Goal: Check status: Check status

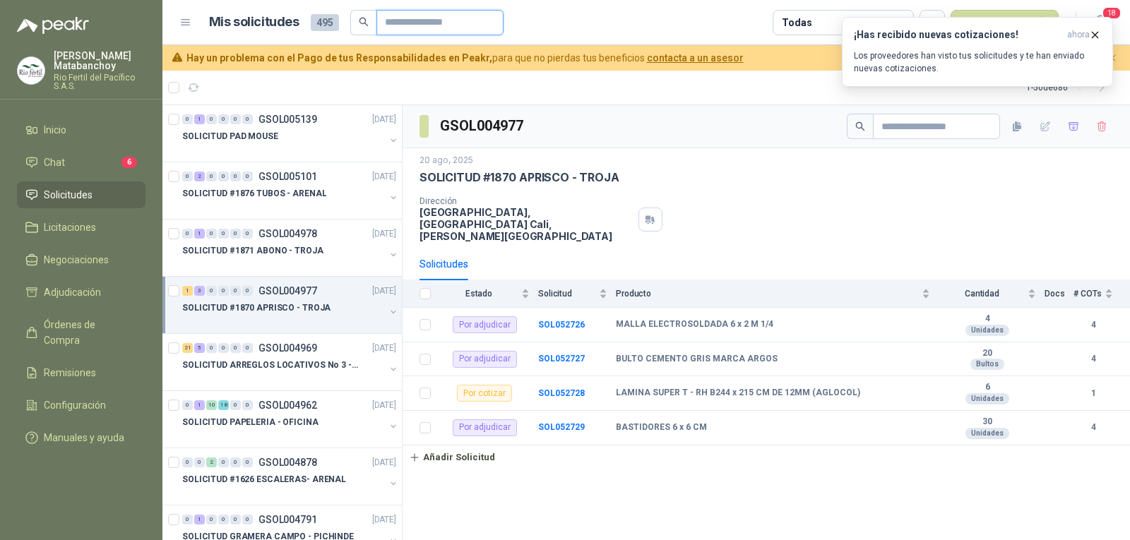
click at [464, 28] on input "text" at bounding box center [434, 23] width 99 height 24
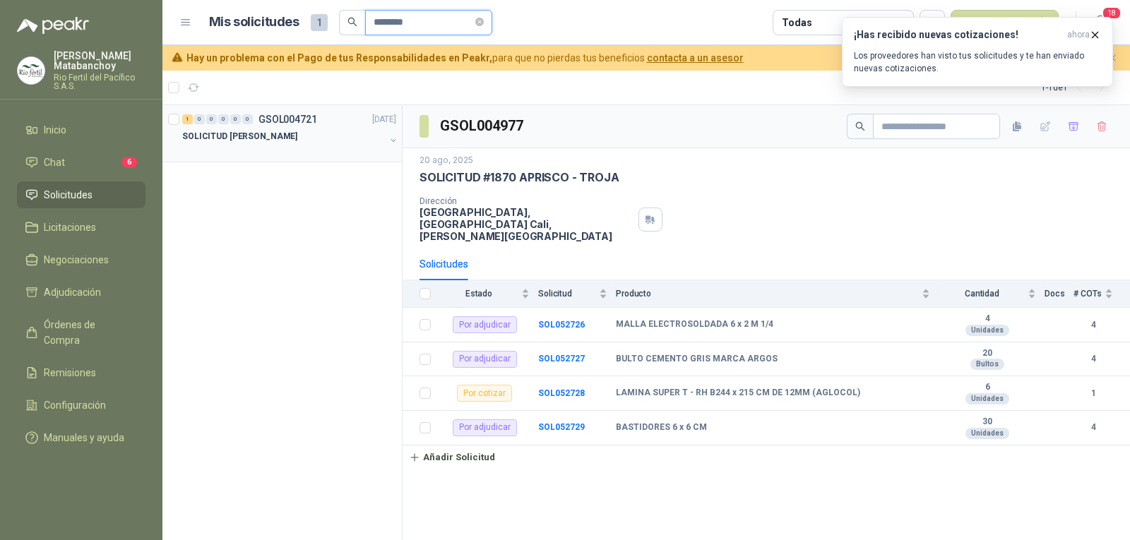
type input "********"
drag, startPoint x: 312, startPoint y: 143, endPoint x: 307, endPoint y: 149, distance: 7.5
click at [312, 143] on div "SOLICITUD EPP JULIO - PICHINDE" at bounding box center [283, 136] width 203 height 17
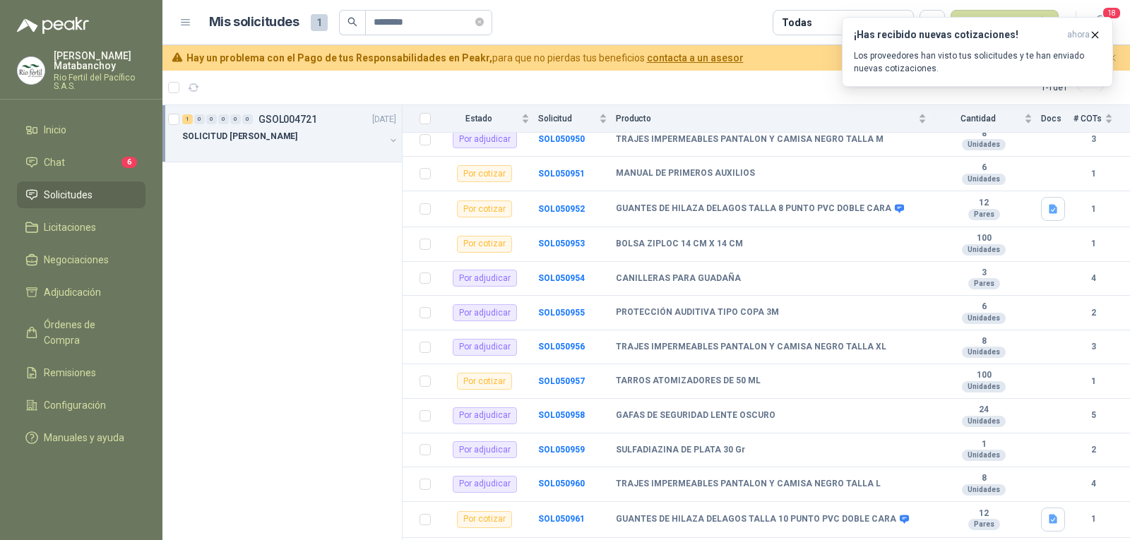
scroll to position [176, 0]
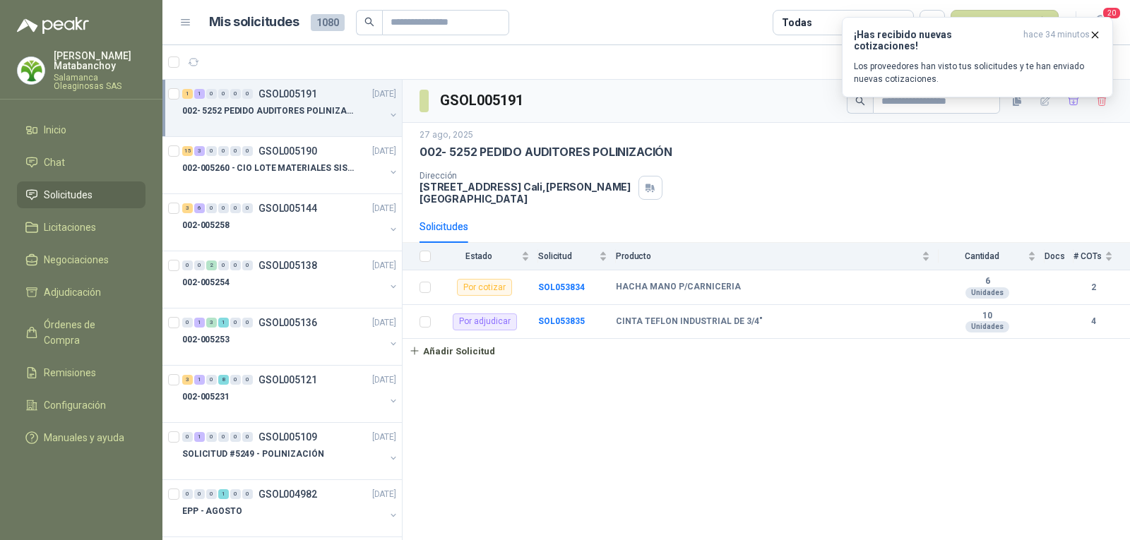
scroll to position [806, 0]
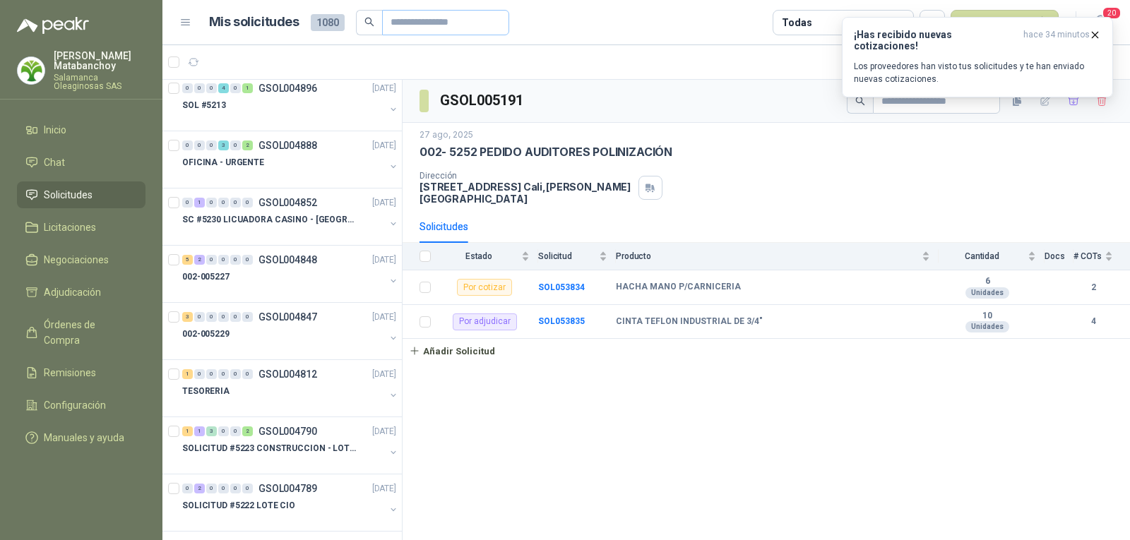
click at [396, 18] on header "Mis solicitudes 1080 Todas Nueva solicitud 20" at bounding box center [645, 22] width 967 height 45
click at [402, 10] on span at bounding box center [445, 22] width 127 height 25
type input "*"
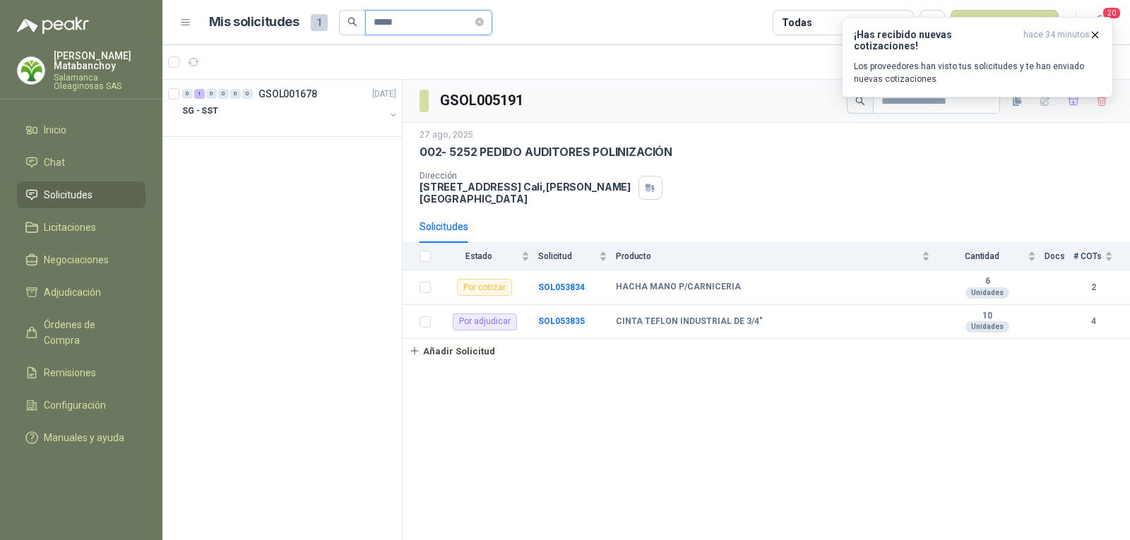
scroll to position [0, 0]
click at [307, 114] on div "SG - SST" at bounding box center [283, 110] width 203 height 17
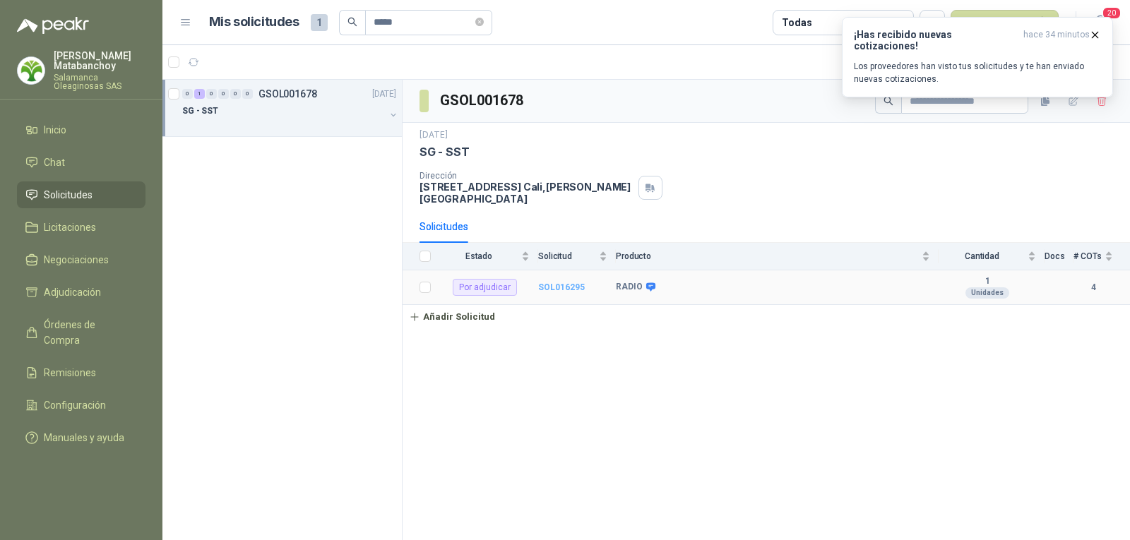
click at [544, 282] on b "SOL016295" at bounding box center [561, 287] width 47 height 10
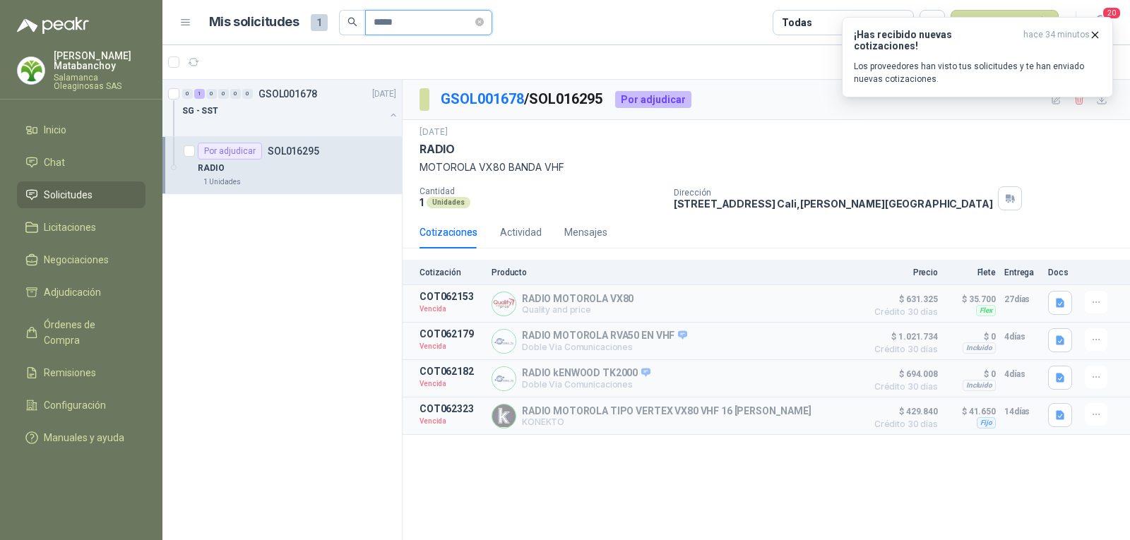
drag, startPoint x: 423, startPoint y: 25, endPoint x: 287, endPoint y: 49, distance: 138.5
click at [287, 49] on main "Mis solicitudes 1 ***** Todas Nueva solicitud 20 1 - 1 de 1 0 1 0 0 0 0 GSOL001…" at bounding box center [645, 270] width 967 height 540
drag, startPoint x: 358, startPoint y: 25, endPoint x: 329, endPoint y: 25, distance: 28.9
click at [329, 25] on div "Mis solicitudes 1 *****" at bounding box center [350, 22] width 283 height 25
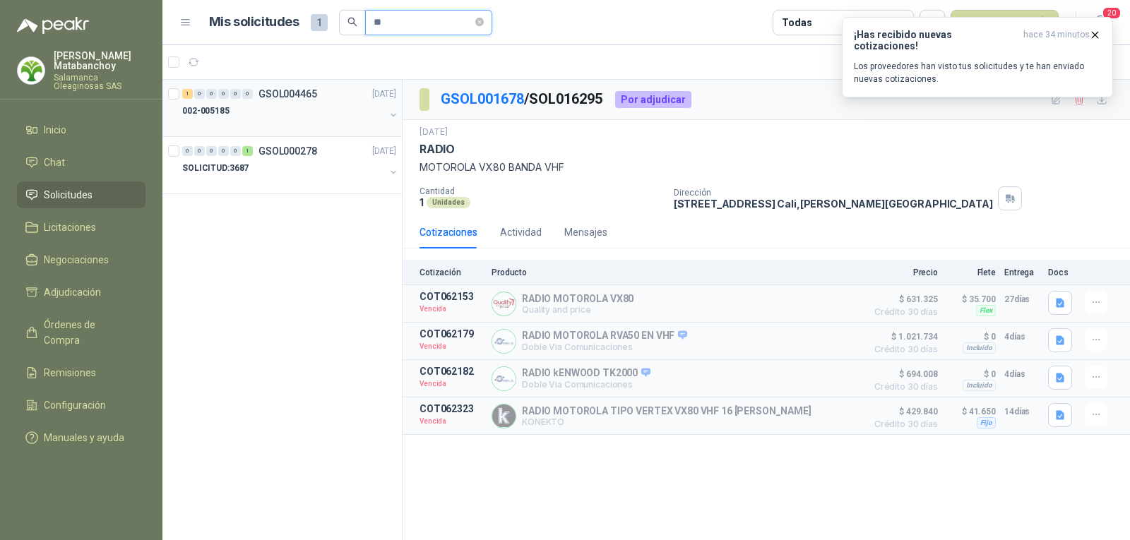
type input "**"
click at [313, 91] on p "GSOL004465" at bounding box center [287, 94] width 59 height 10
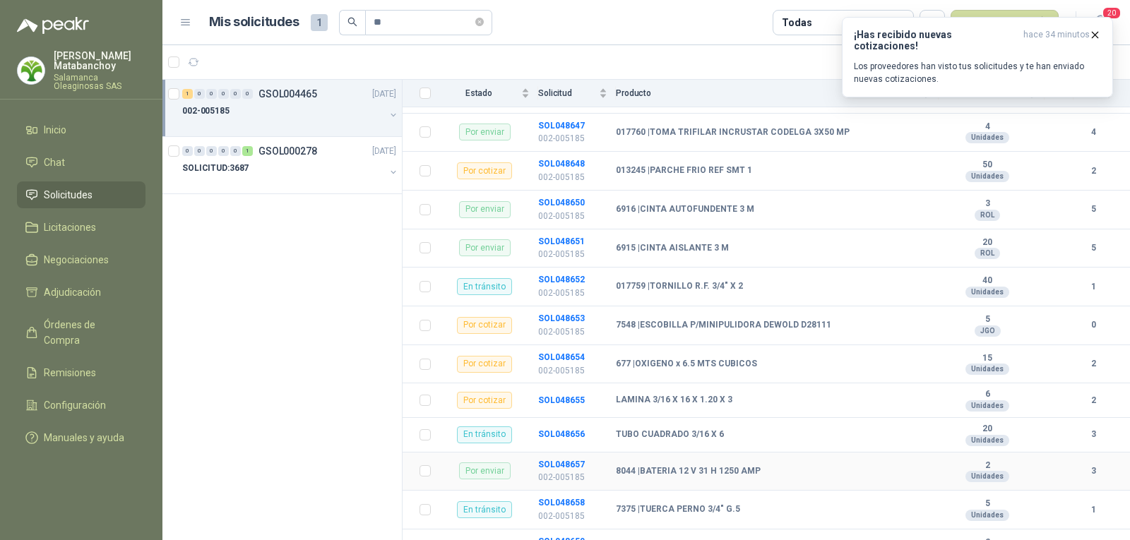
scroll to position [988, 0]
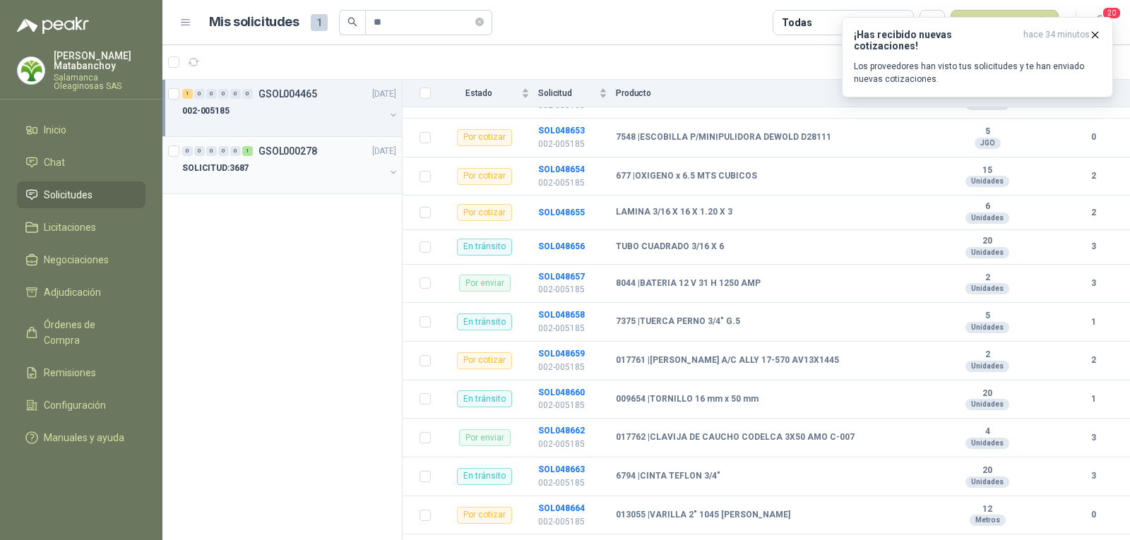
click at [321, 177] on div at bounding box center [283, 182] width 203 height 11
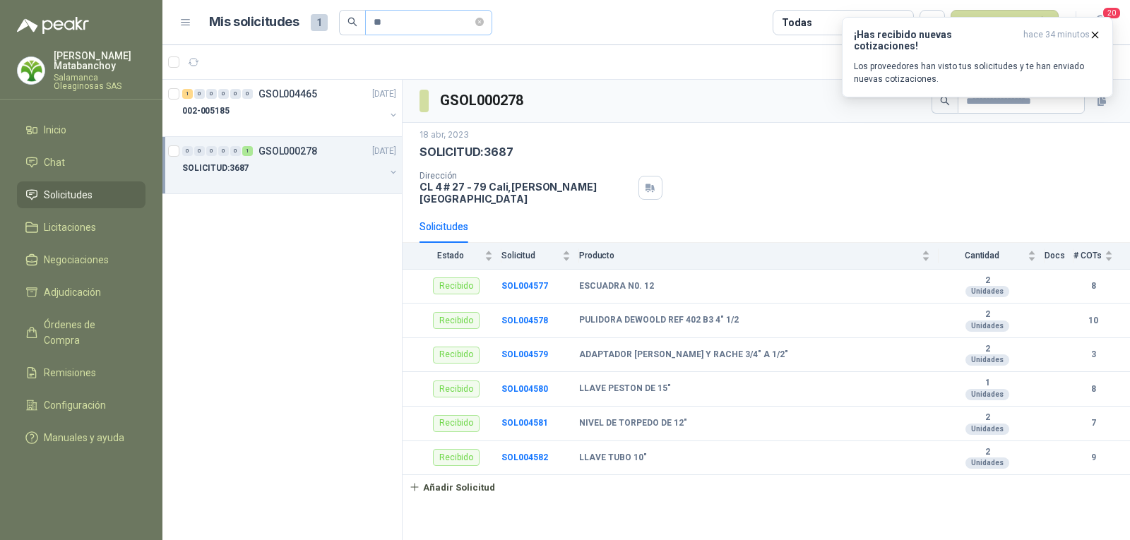
click at [484, 20] on icon "close-circle" at bounding box center [479, 22] width 8 height 8
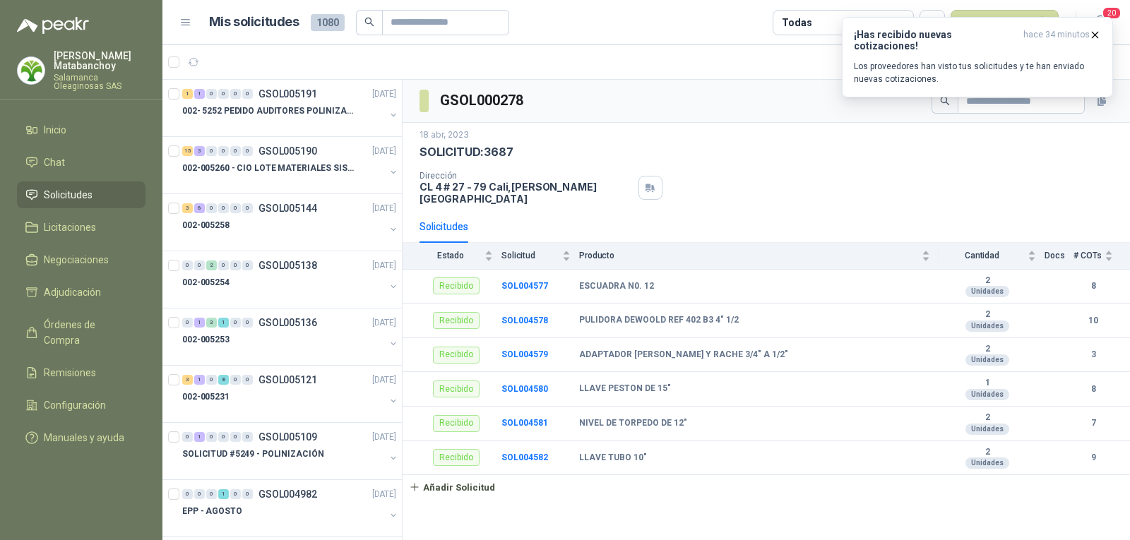
click at [64, 188] on span "Solicitudes" at bounding box center [68, 195] width 49 height 16
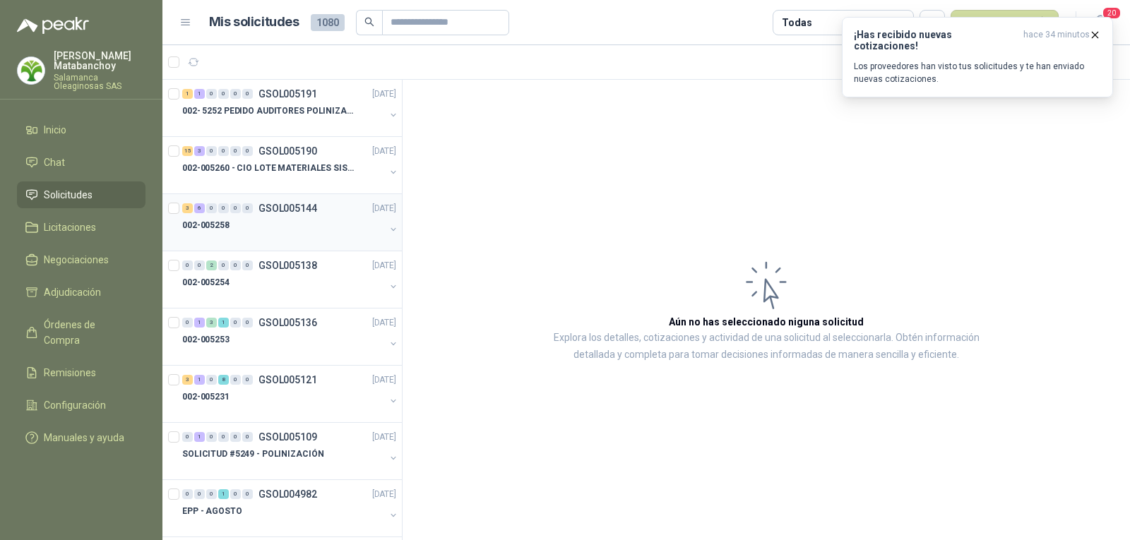
click at [289, 251] on div "3 6 0 0 0 0 GSOL005144 [DATE] 002-005258" at bounding box center [281, 222] width 239 height 57
click at [315, 285] on div "002-005254" at bounding box center [283, 282] width 203 height 17
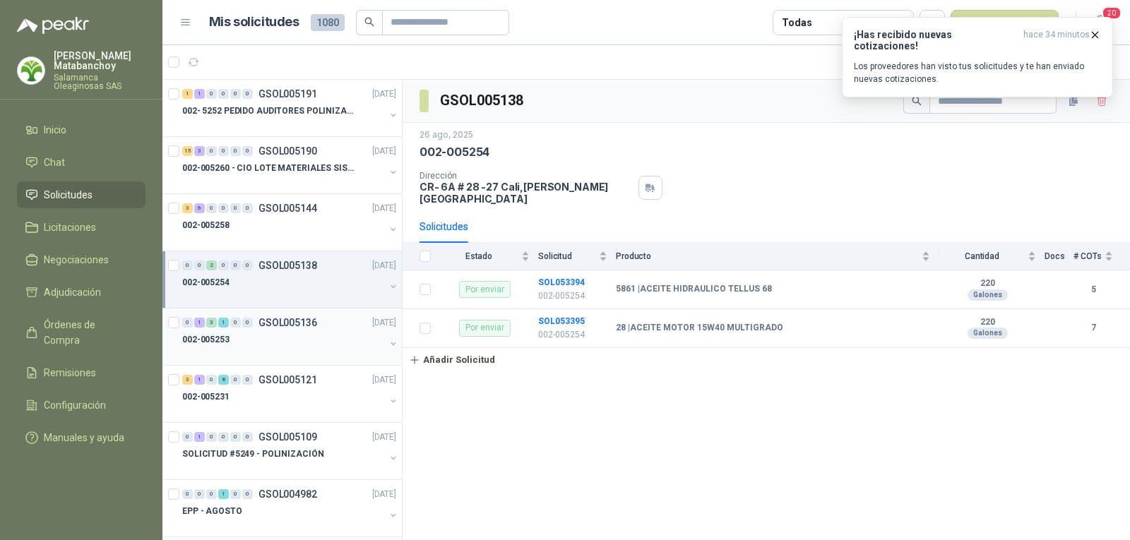
click at [334, 350] on div at bounding box center [283, 353] width 203 height 11
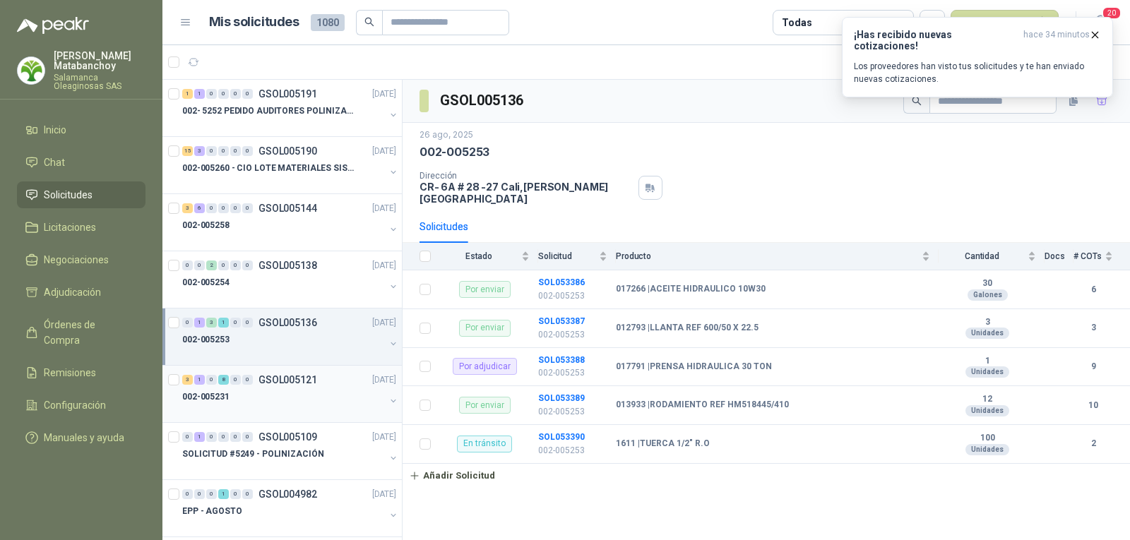
click at [310, 384] on p "GSOL005121" at bounding box center [287, 380] width 59 height 10
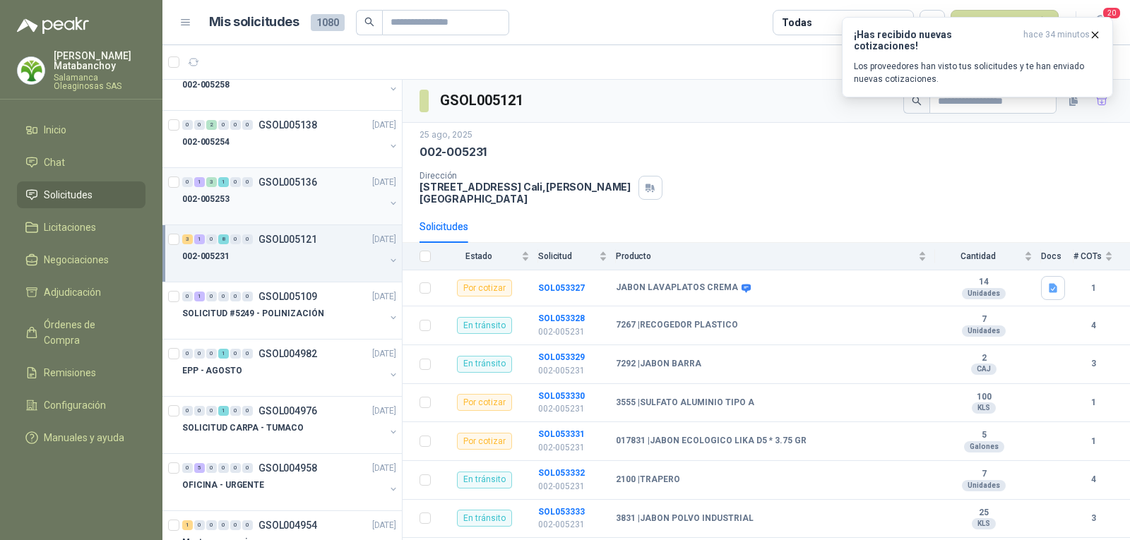
scroll to position [141, 0]
click at [270, 293] on p "GSOL005109" at bounding box center [287, 296] width 59 height 10
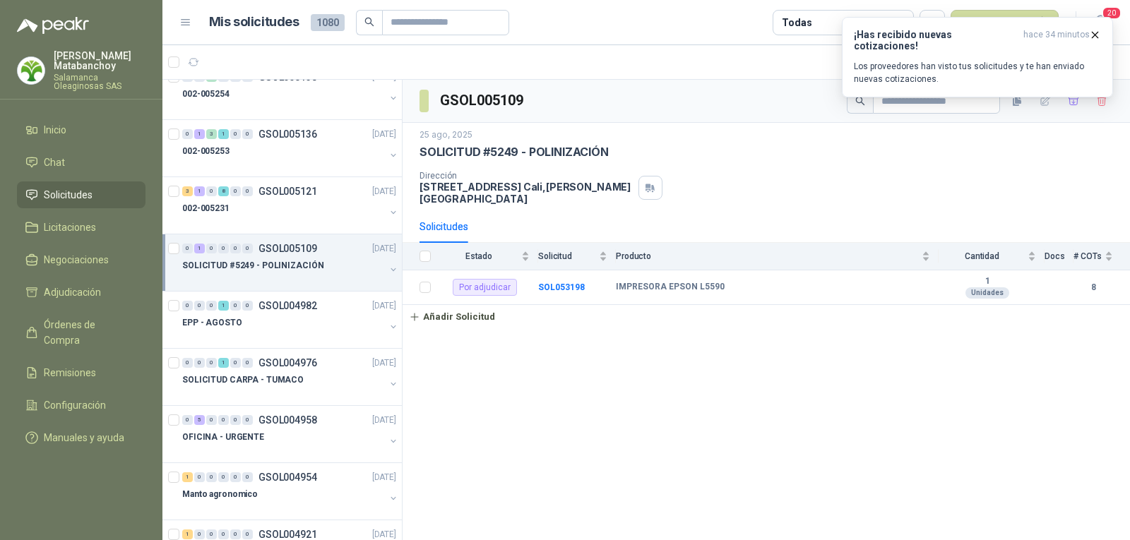
scroll to position [212, 0]
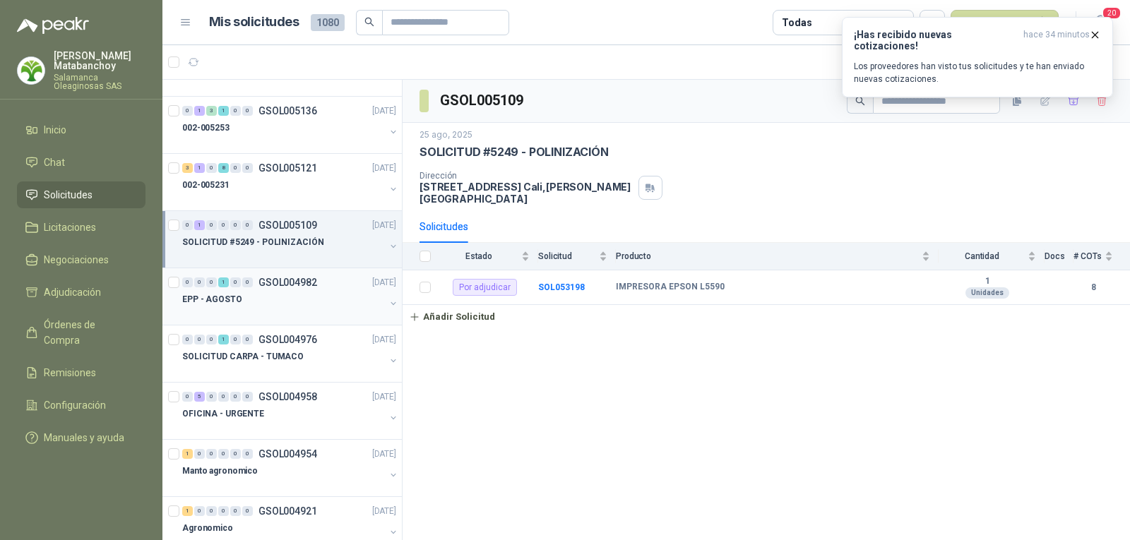
click at [268, 299] on div "EPP - AGOSTO" at bounding box center [283, 299] width 203 height 17
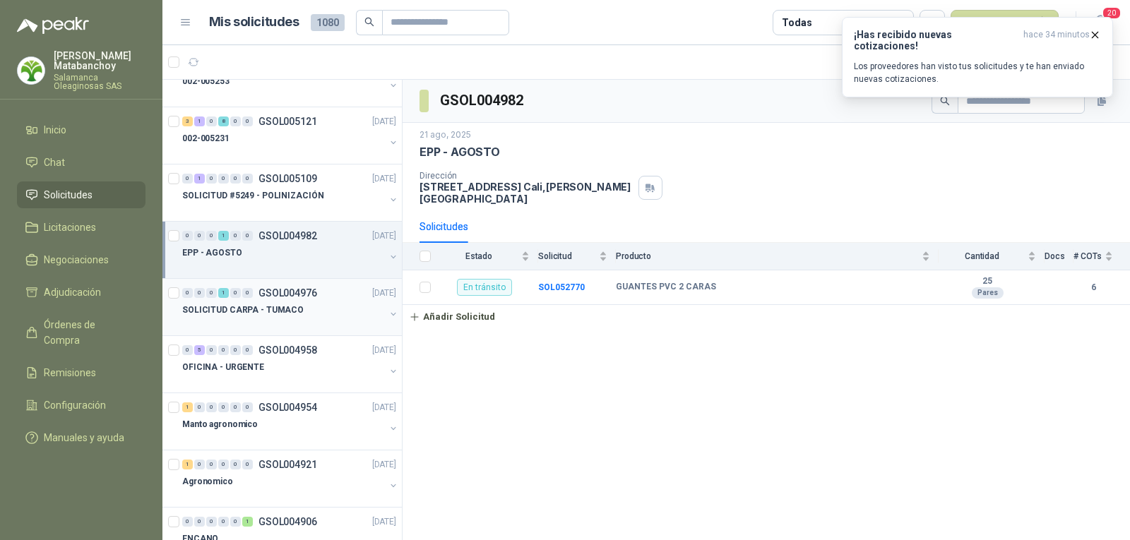
scroll to position [282, 0]
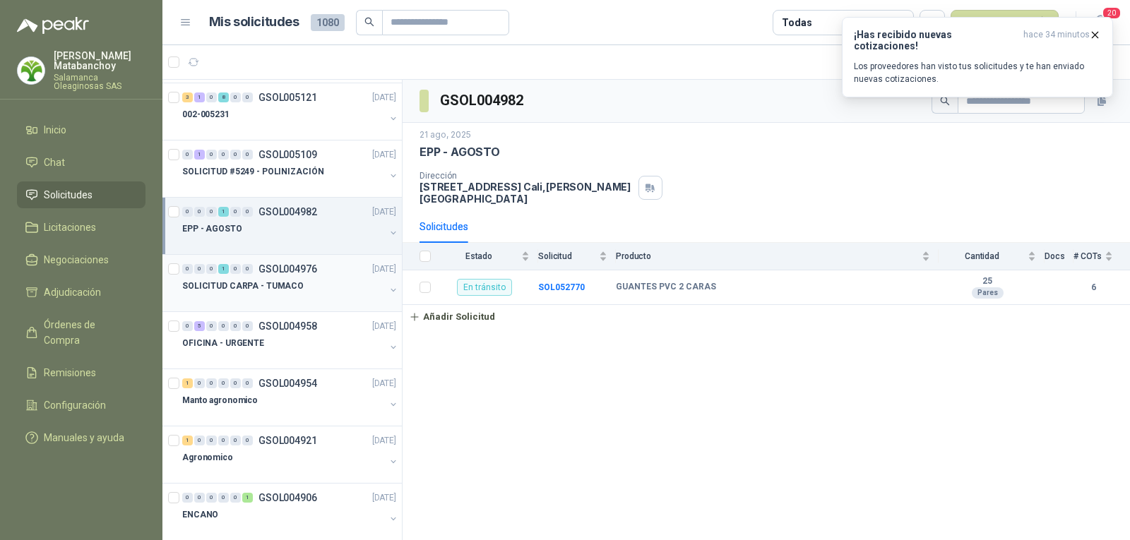
click at [289, 282] on p "SOLICITUD CARPA - TUMACO" at bounding box center [242, 286] width 121 height 13
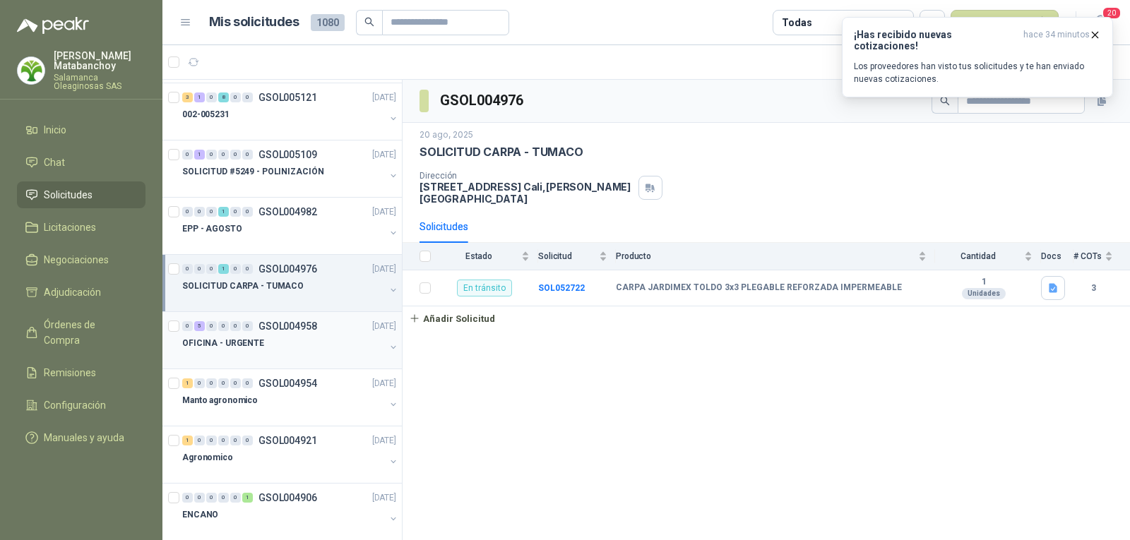
click at [282, 327] on p "GSOL004958" at bounding box center [287, 326] width 59 height 10
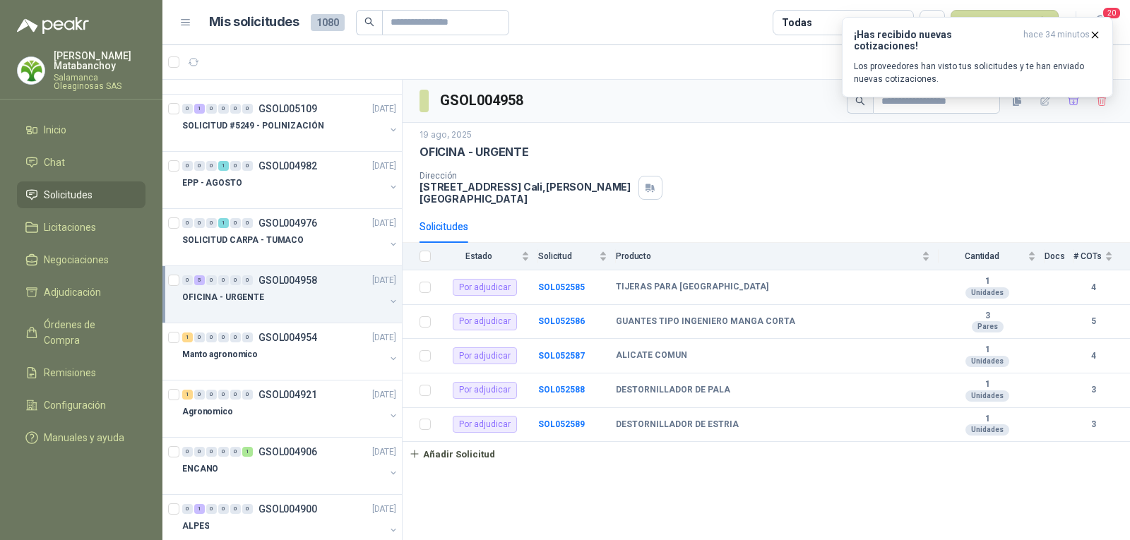
scroll to position [353, 0]
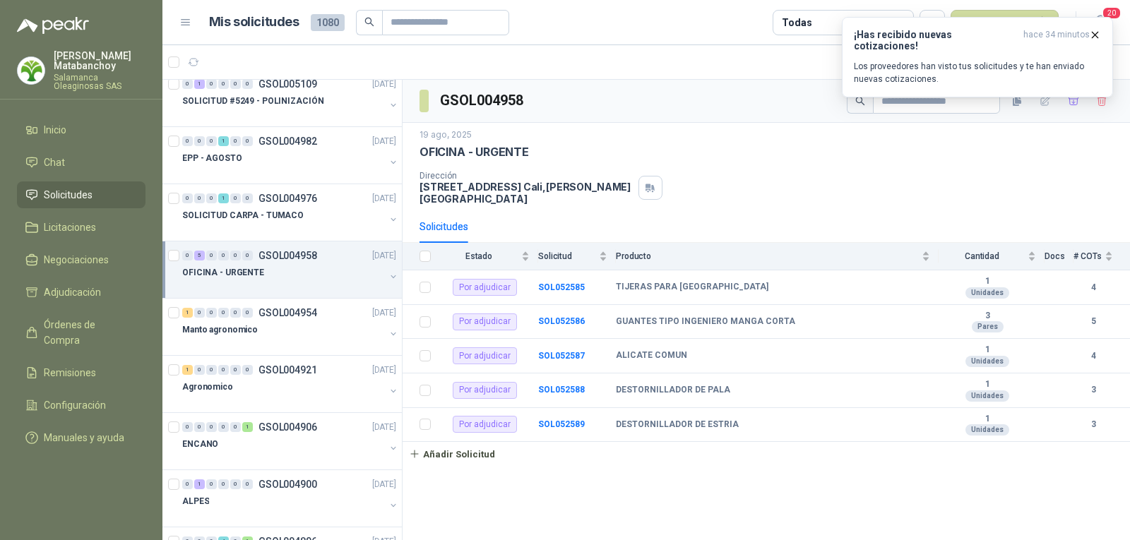
click at [287, 328] on div "Manto agronomico" at bounding box center [283, 329] width 203 height 17
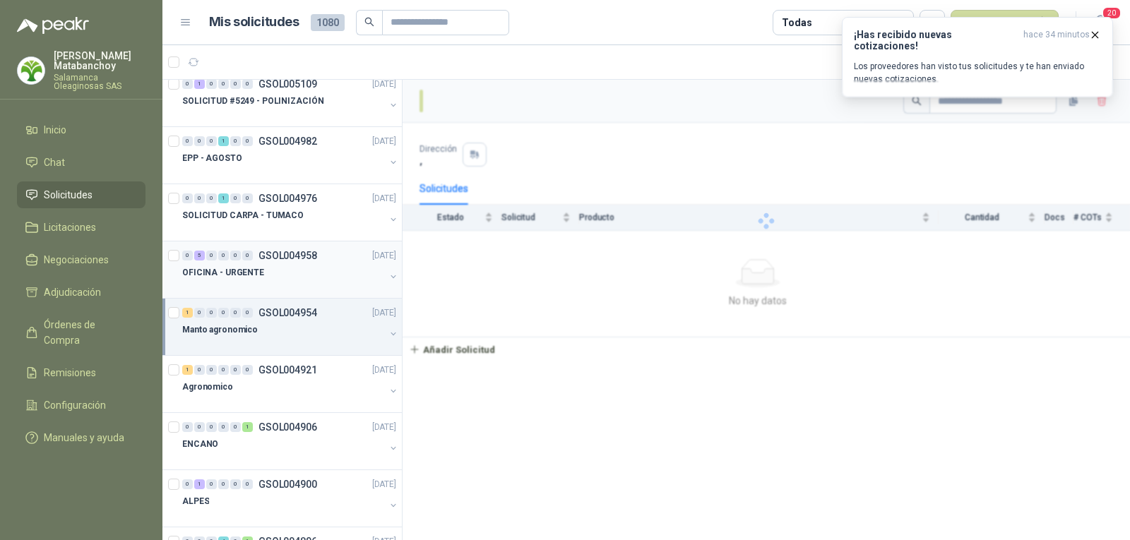
scroll to position [424, 0]
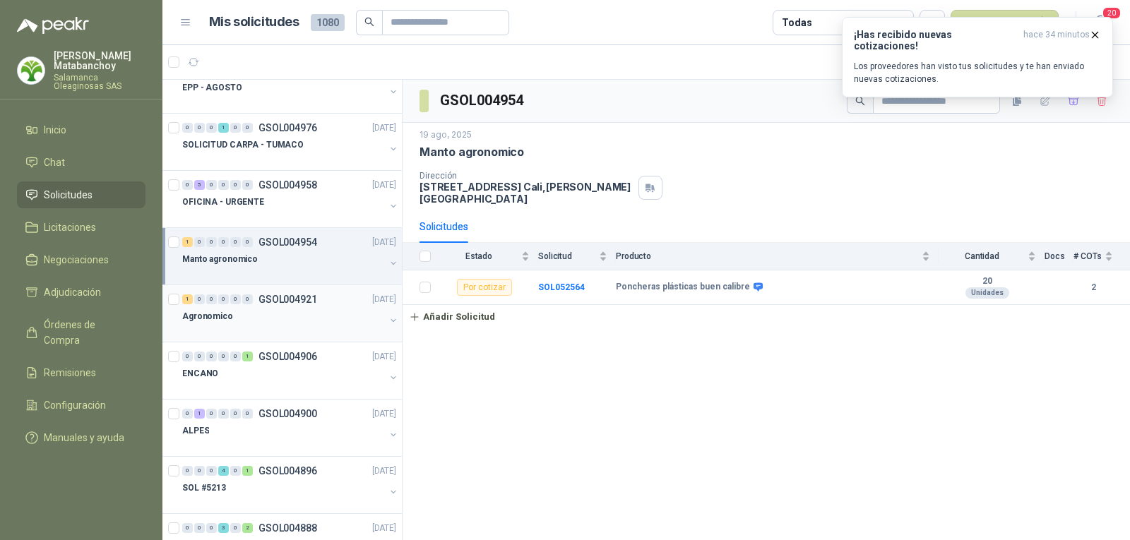
click at [299, 323] on div "Agronomico" at bounding box center [283, 316] width 203 height 17
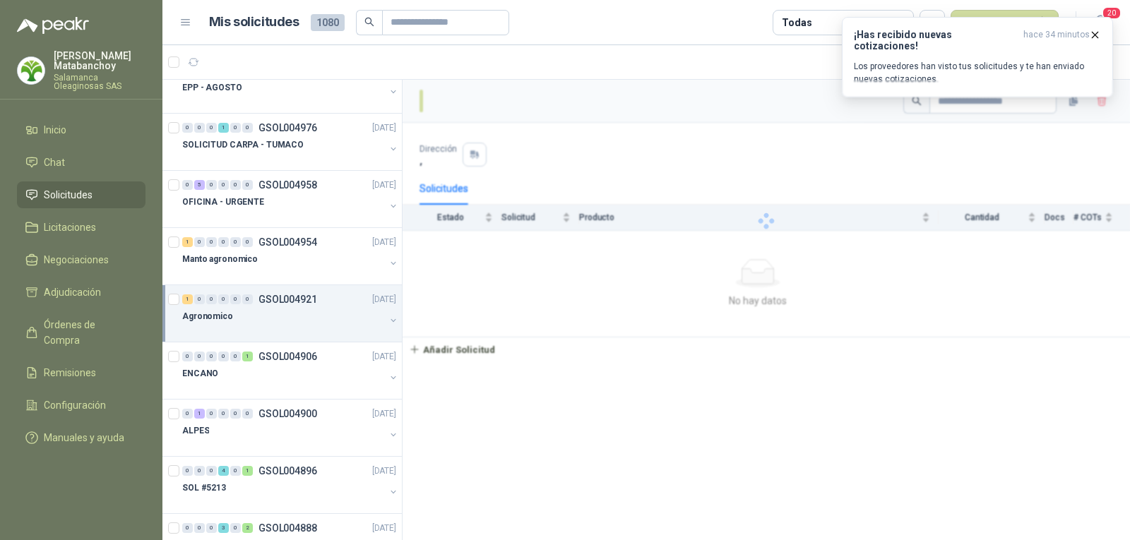
scroll to position [494, 0]
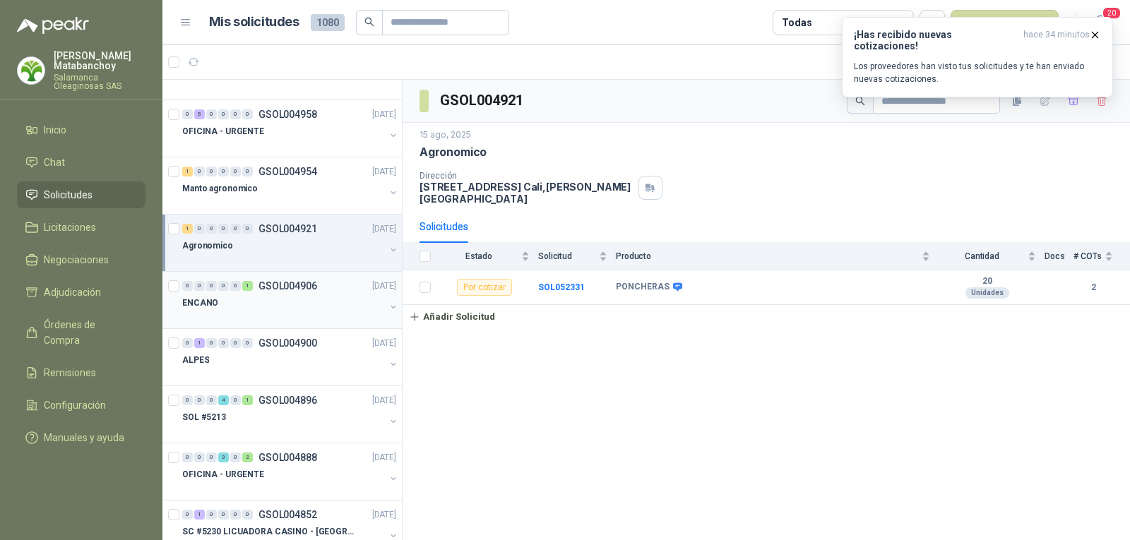
click at [299, 323] on div "0 0 0 0 0 1 GSOL004906 [DATE] ENCANO" at bounding box center [281, 300] width 239 height 57
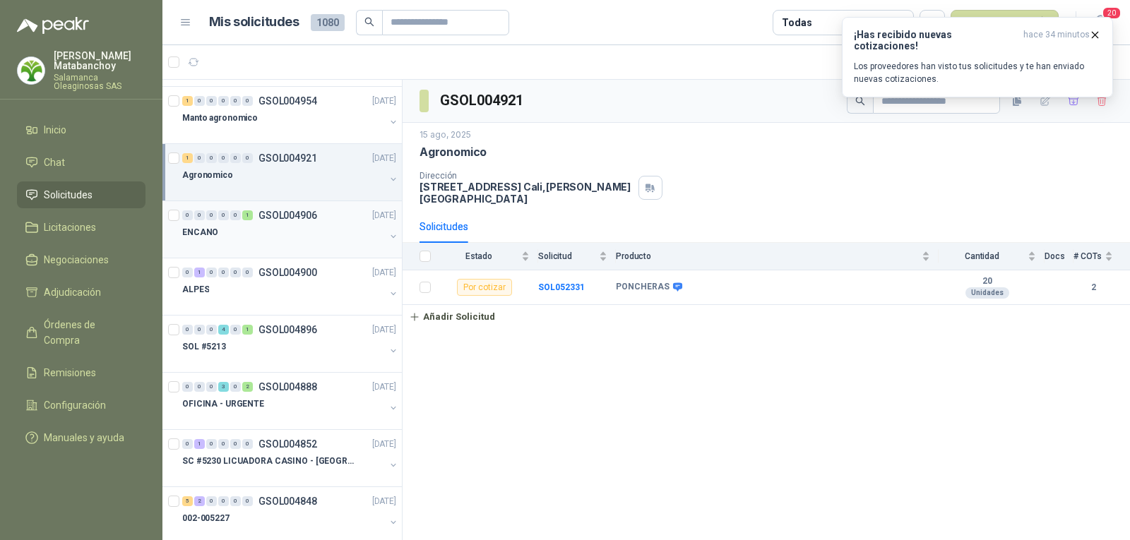
click at [299, 325] on p "GSOL004896" at bounding box center [287, 330] width 59 height 10
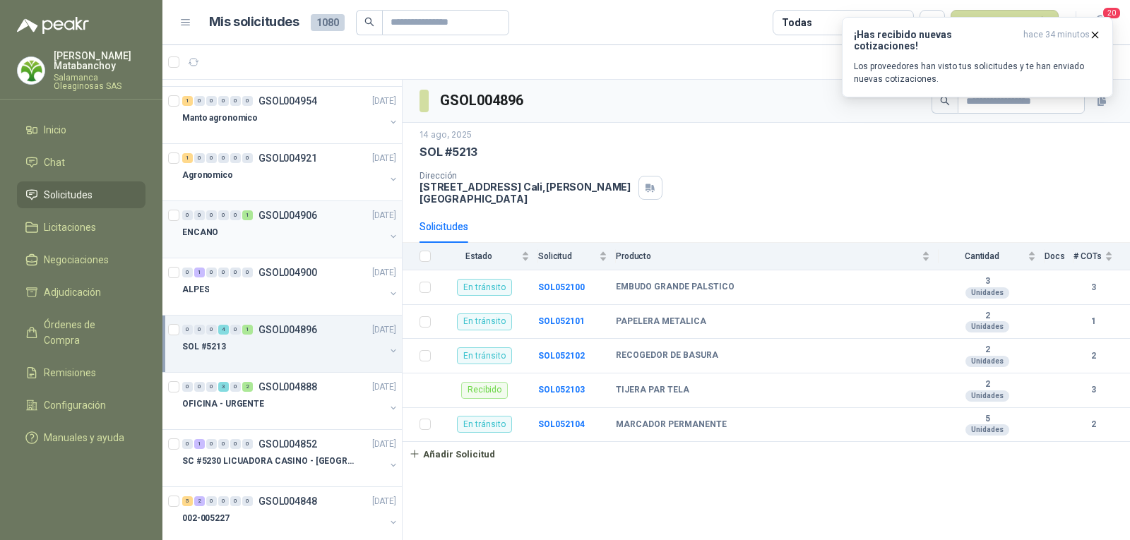
click at [316, 241] on div at bounding box center [283, 246] width 203 height 11
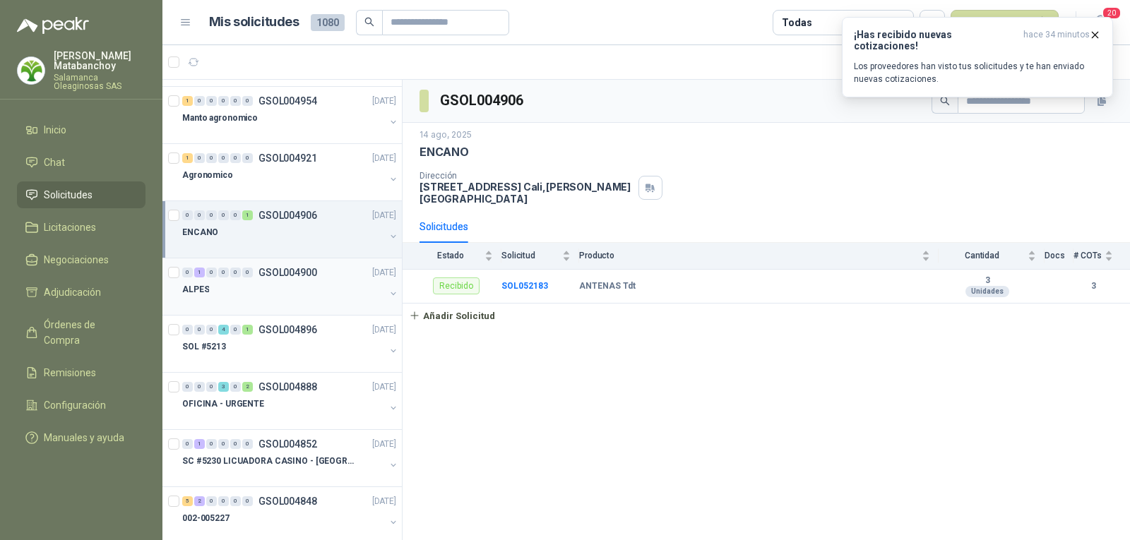
click at [316, 273] on p "GSOL004900" at bounding box center [287, 273] width 59 height 10
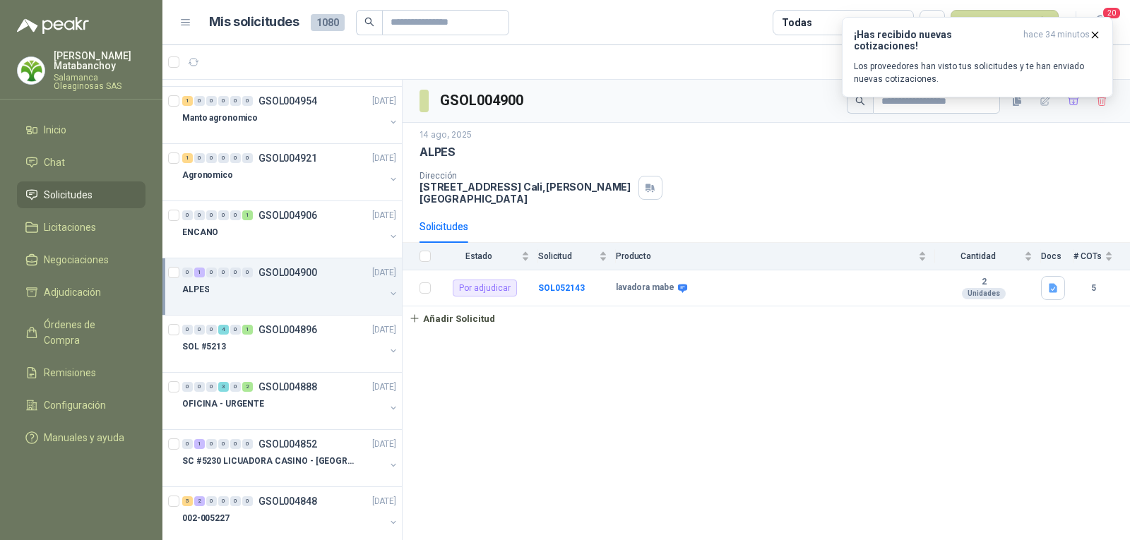
scroll to position [635, 0]
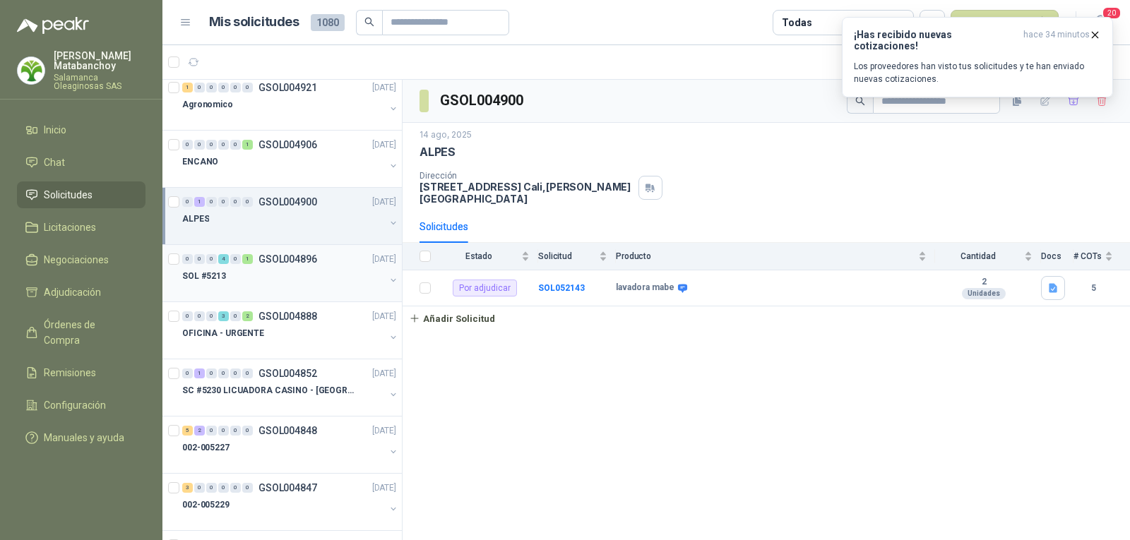
click at [317, 287] on div at bounding box center [283, 290] width 203 height 11
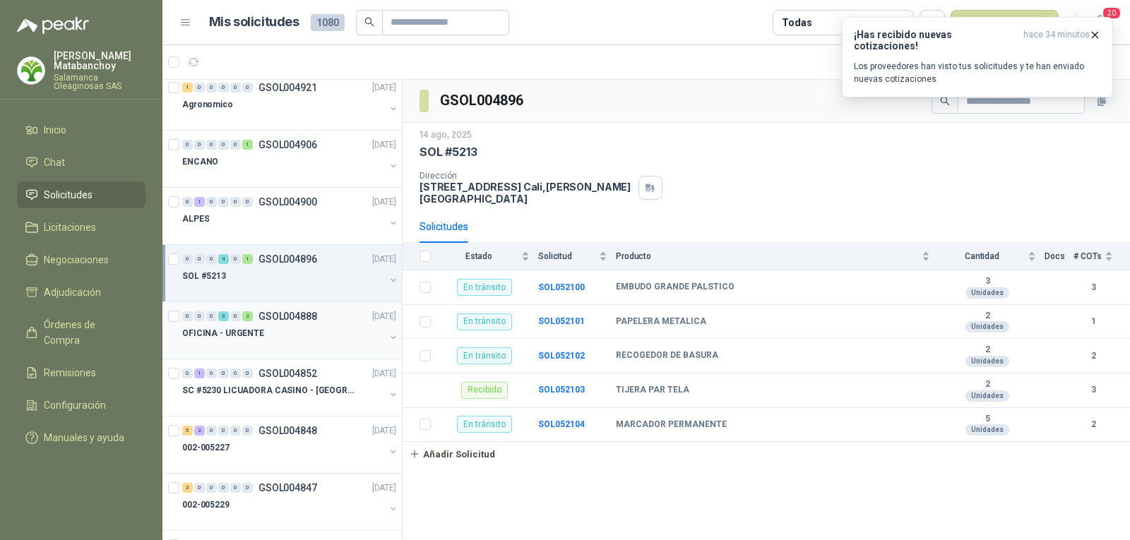
click at [305, 332] on div "OFICINA - URGENTE" at bounding box center [283, 333] width 203 height 17
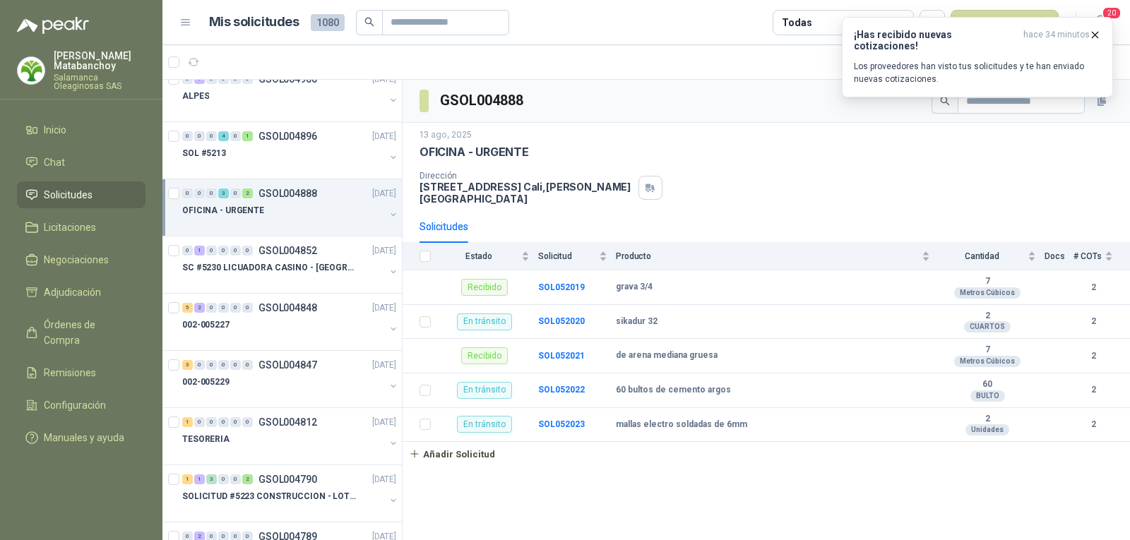
scroll to position [777, 0]
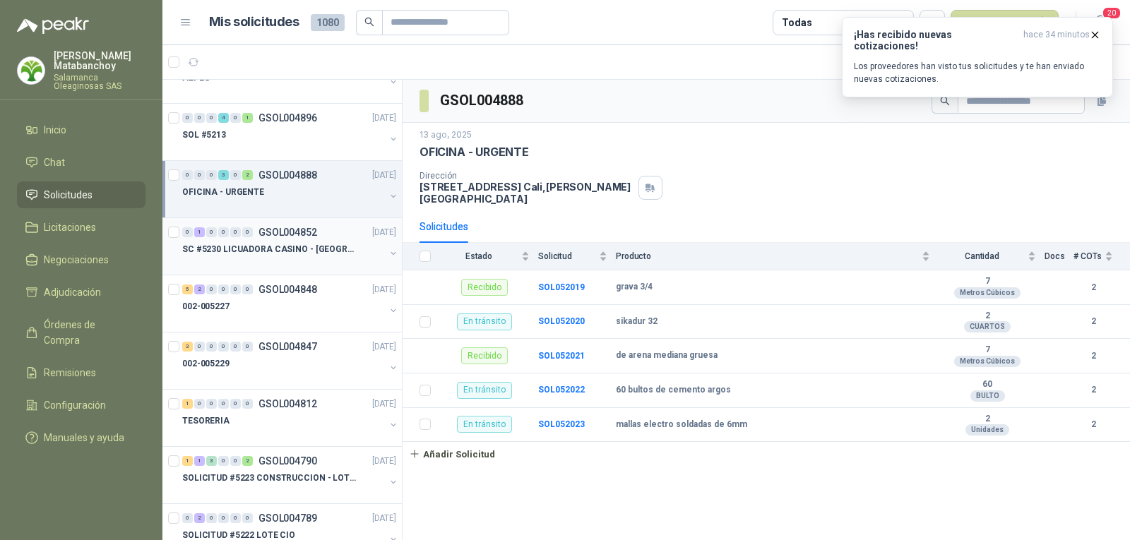
click at [285, 272] on div "0 1 0 0 0 0 GSOL004852 [DATE] SC #5230 LICUADORA CASINO - [GEOGRAPHIC_DATA]" at bounding box center [281, 246] width 239 height 57
click at [324, 251] on p "SC #5230 LICUADORA CASINO - [GEOGRAPHIC_DATA]" at bounding box center [270, 249] width 176 height 13
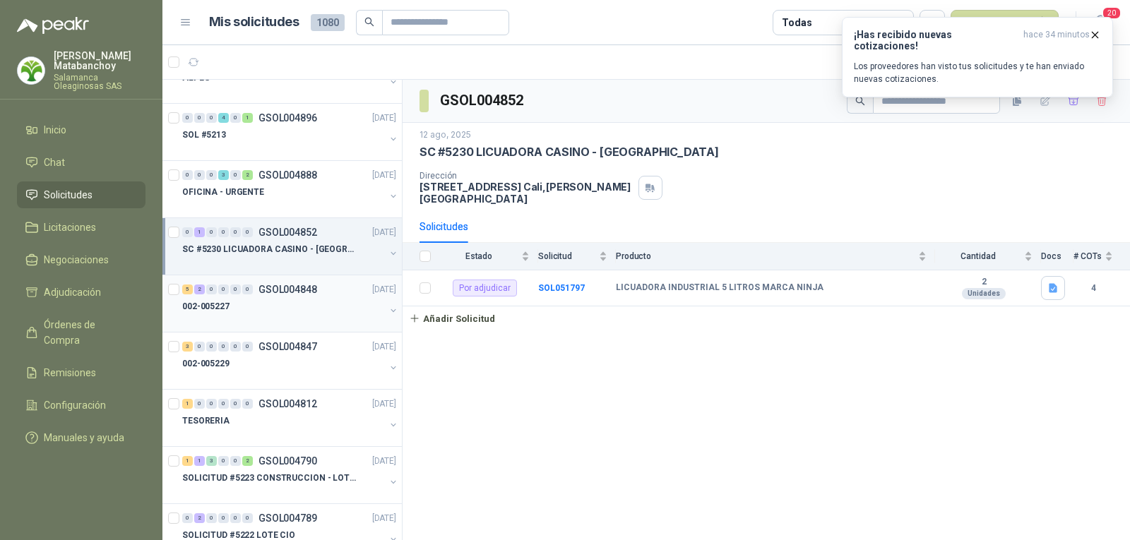
click at [327, 277] on div "5 2 0 0 0 0 GSOL004848 [DATE] 002-005227" at bounding box center [281, 303] width 239 height 57
click at [335, 304] on div "002-005227" at bounding box center [283, 306] width 203 height 17
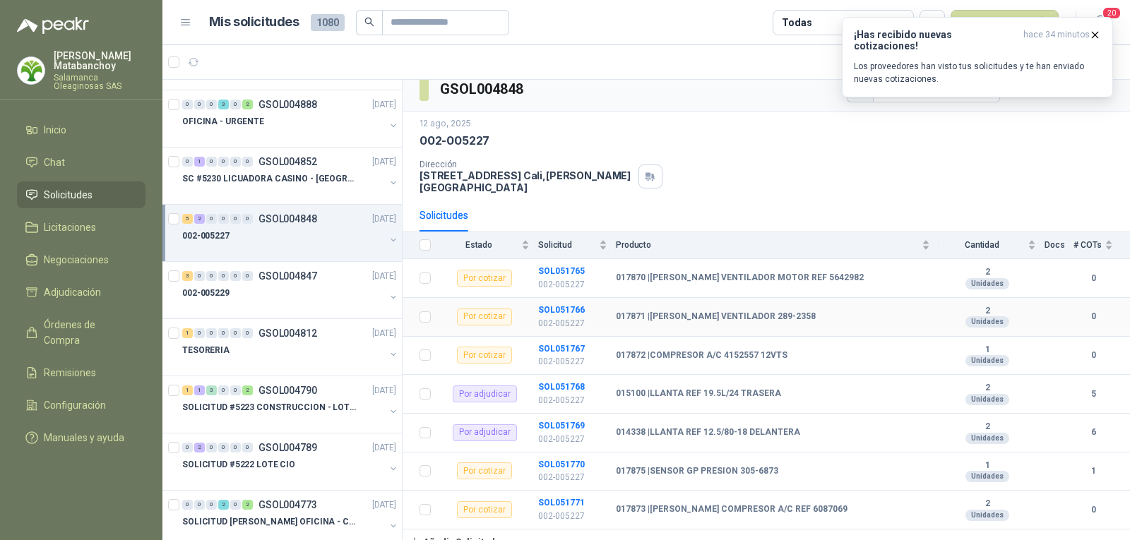
scroll to position [14, 0]
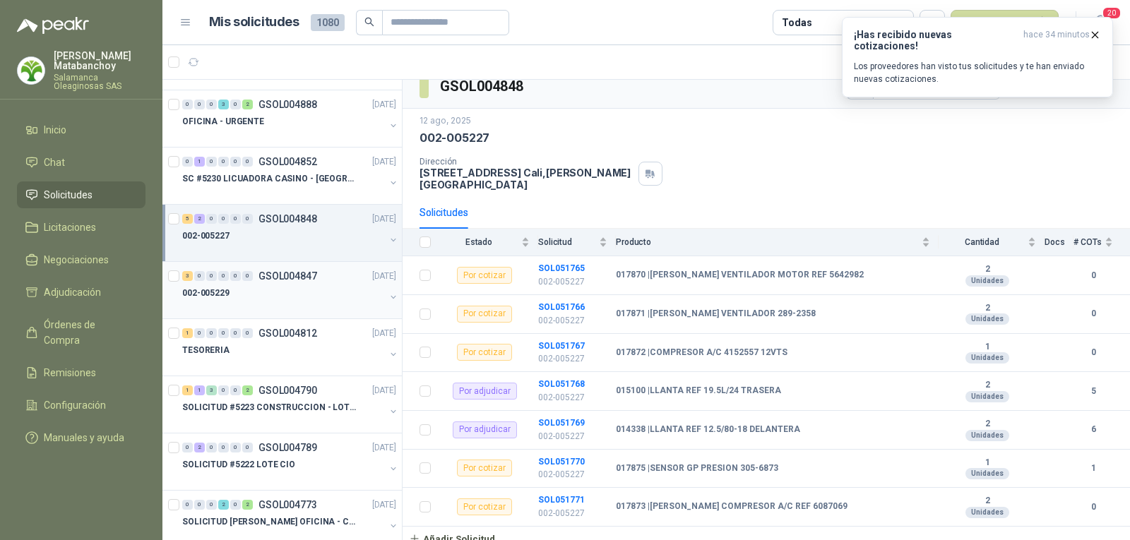
click at [282, 299] on div "002-005229" at bounding box center [283, 293] width 203 height 17
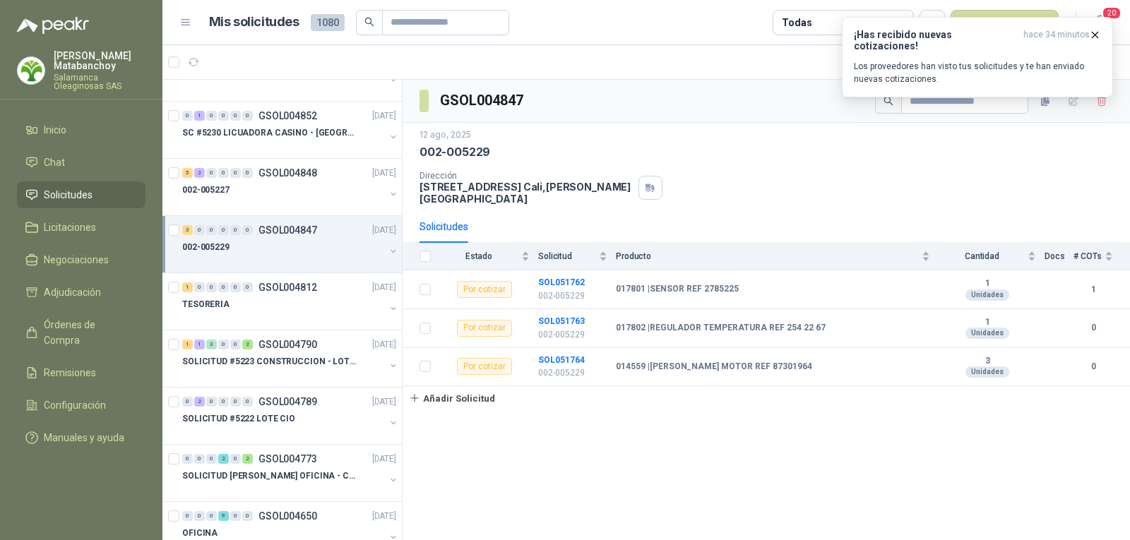
scroll to position [918, 0]
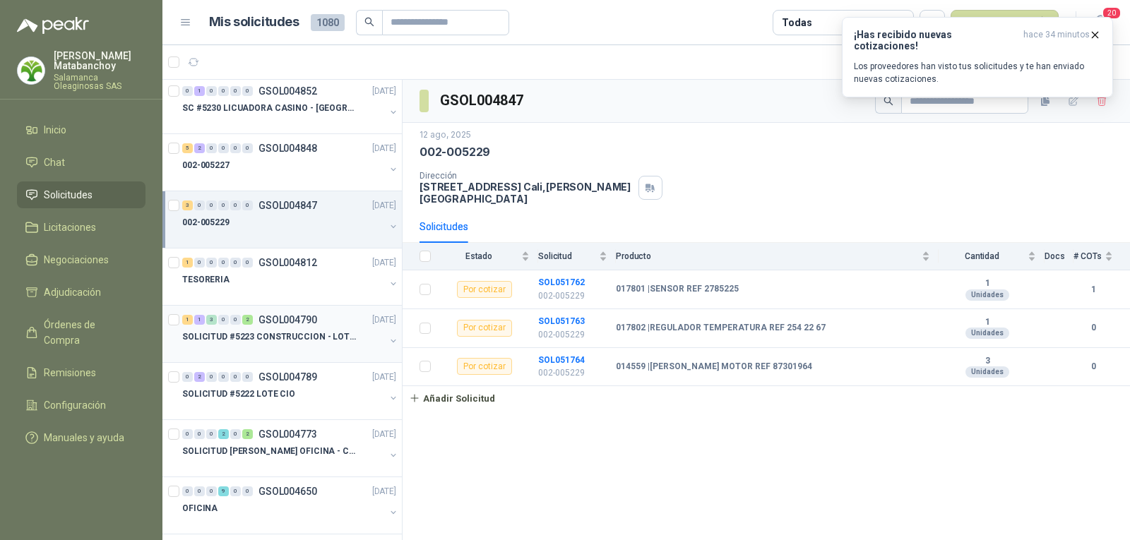
click at [303, 308] on div "1 1 3 0 0 2 GSOL004790 [DATE] SOLICITUD #5223 CONSTRUCCION - LOTE CIO" at bounding box center [281, 334] width 239 height 57
click at [301, 288] on div at bounding box center [283, 293] width 203 height 11
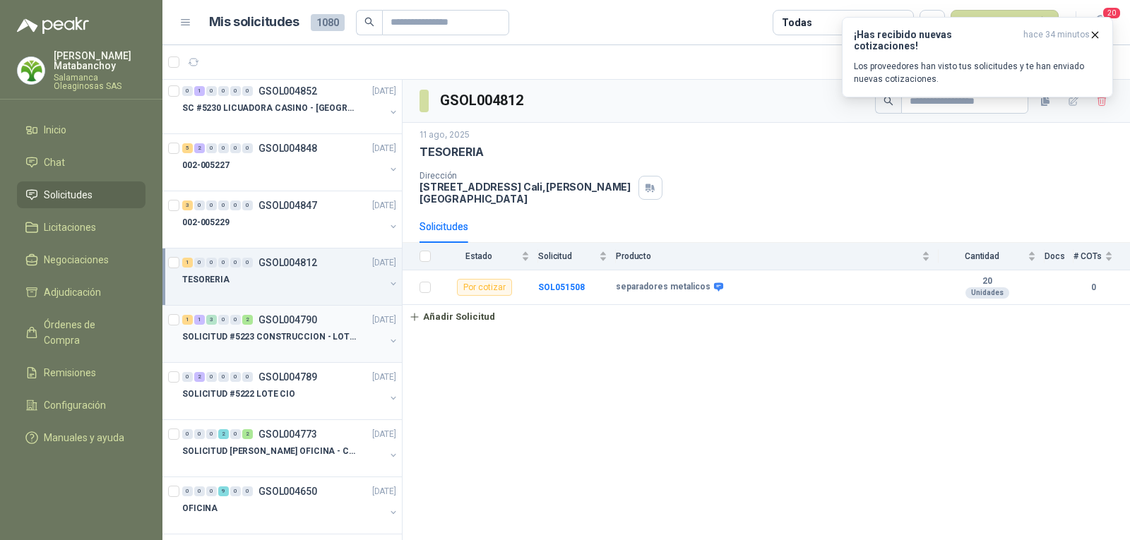
scroll to position [988, 0]
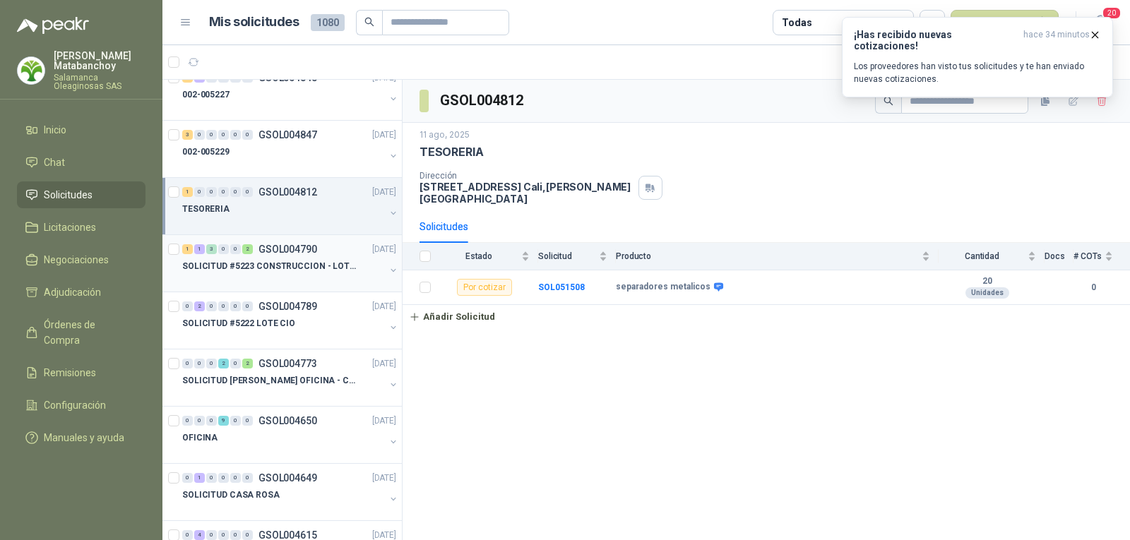
click at [294, 278] on div at bounding box center [283, 280] width 203 height 11
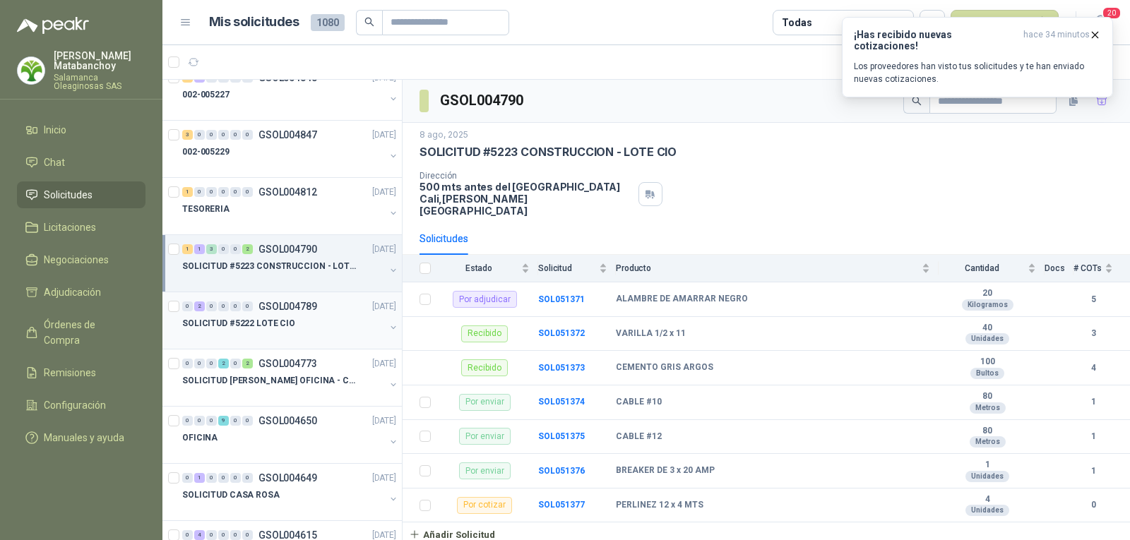
click at [321, 316] on div "SOLICITUD #5222 LOTE CIO" at bounding box center [283, 323] width 203 height 17
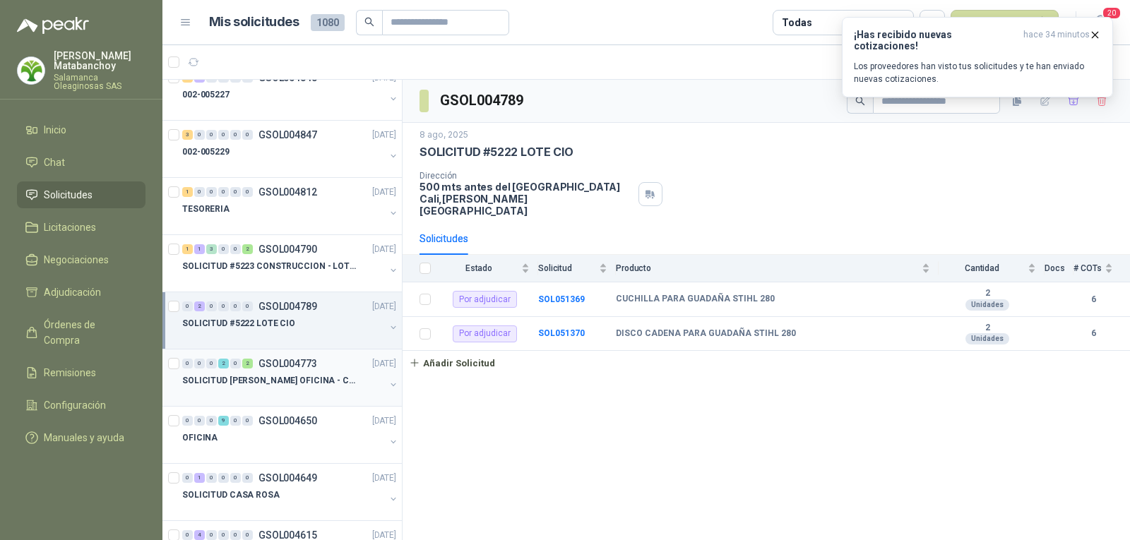
click at [309, 357] on div "0 0 0 2 0 2 GSOL004773 [DATE]" at bounding box center [290, 363] width 217 height 17
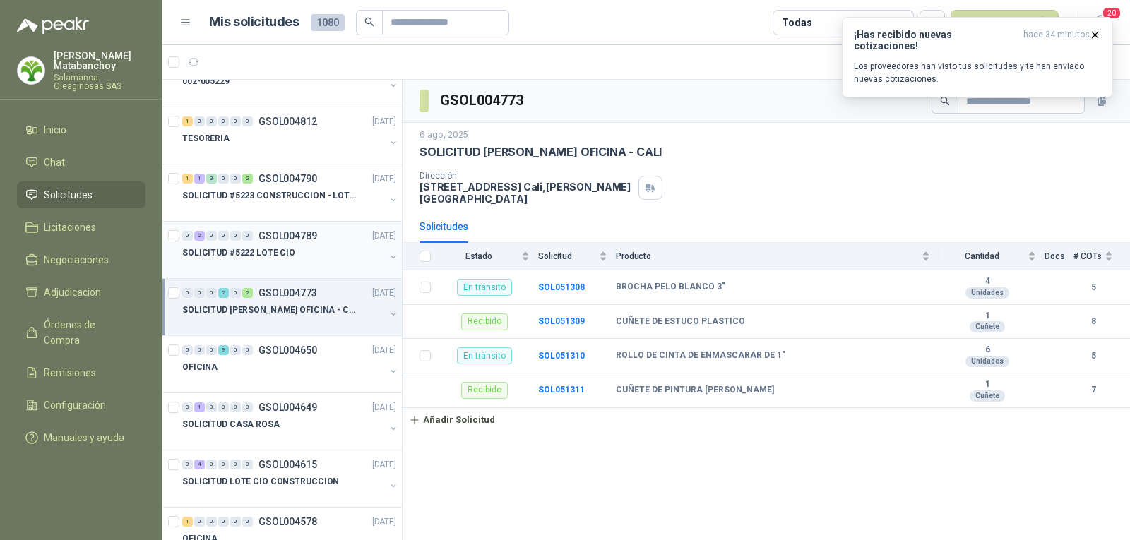
scroll to position [1130, 0]
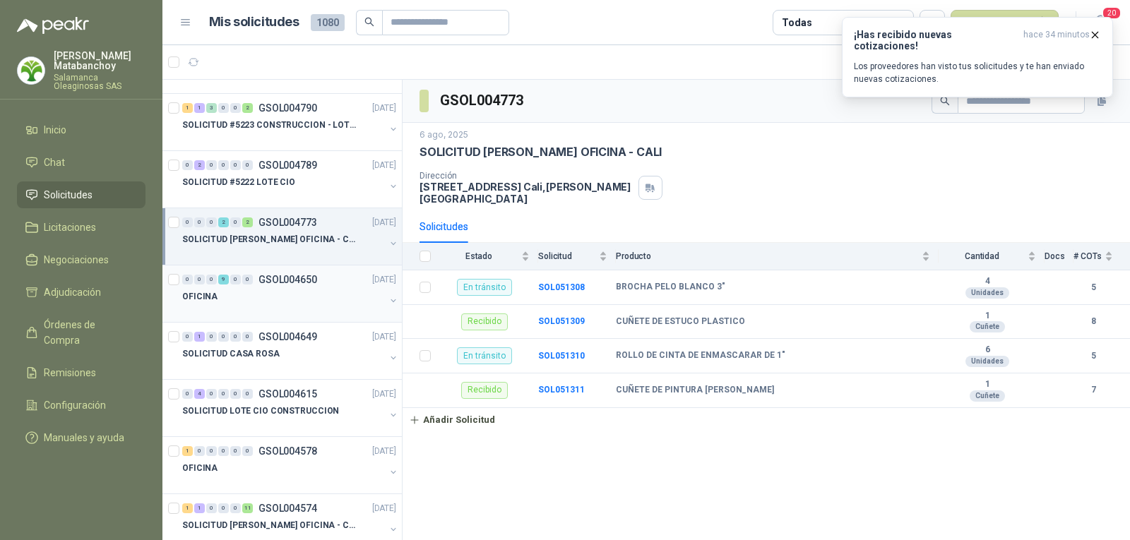
click at [297, 309] on div at bounding box center [283, 310] width 203 height 11
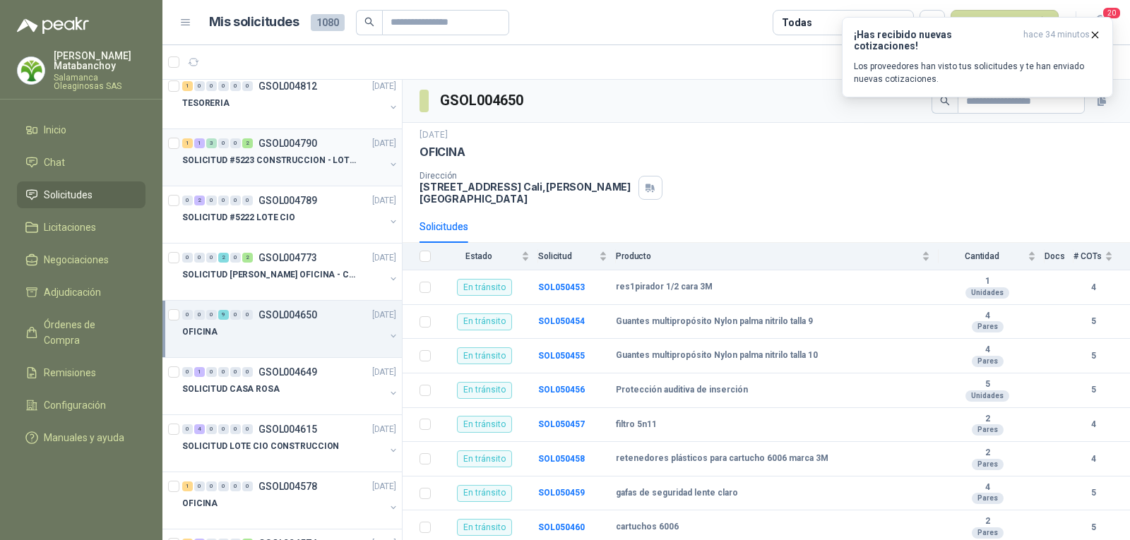
scroll to position [988, 0]
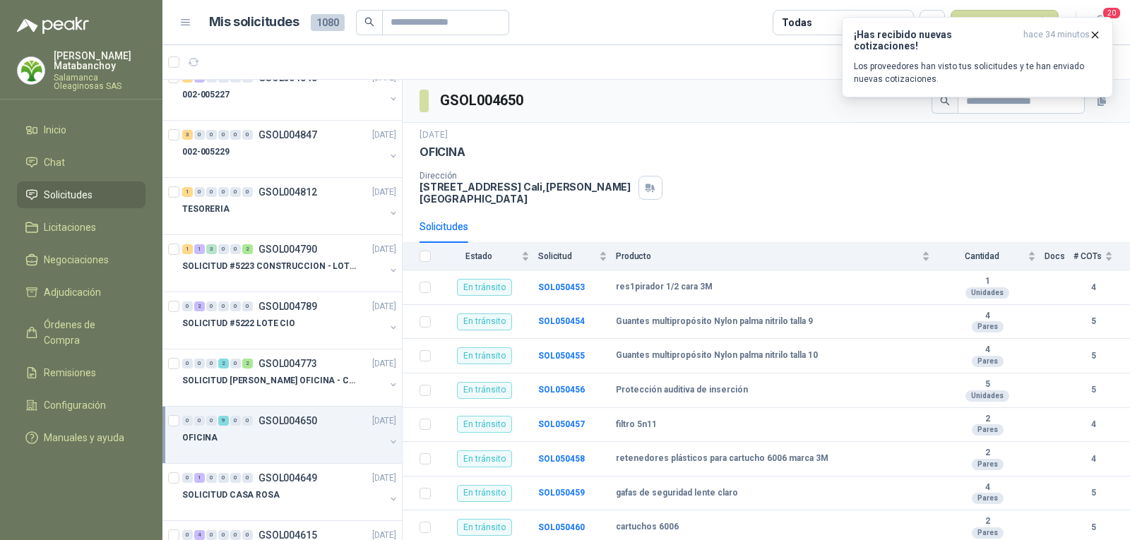
click at [95, 200] on li "Solicitudes" at bounding box center [81, 195] width 112 height 16
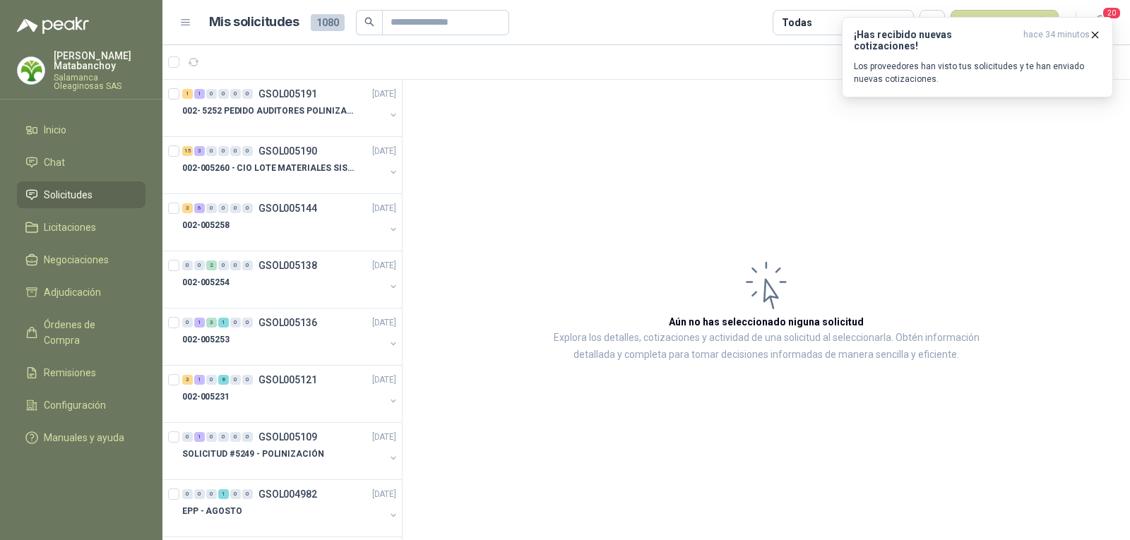
click at [80, 62] on p "[PERSON_NAME]" at bounding box center [100, 61] width 92 height 20
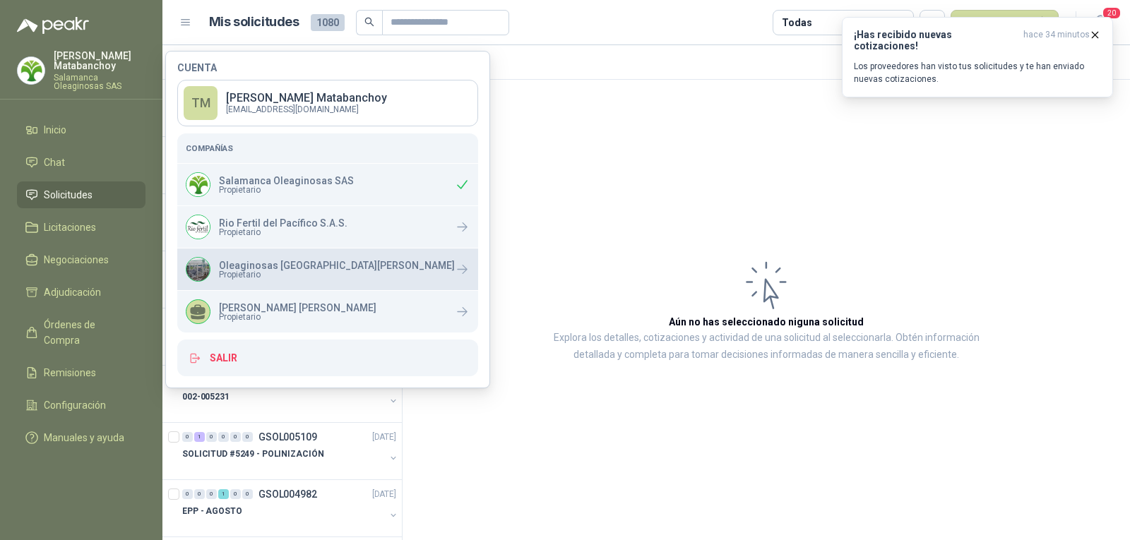
click at [222, 268] on p "Oleaginosas [GEOGRAPHIC_DATA][PERSON_NAME]" at bounding box center [337, 266] width 236 height 10
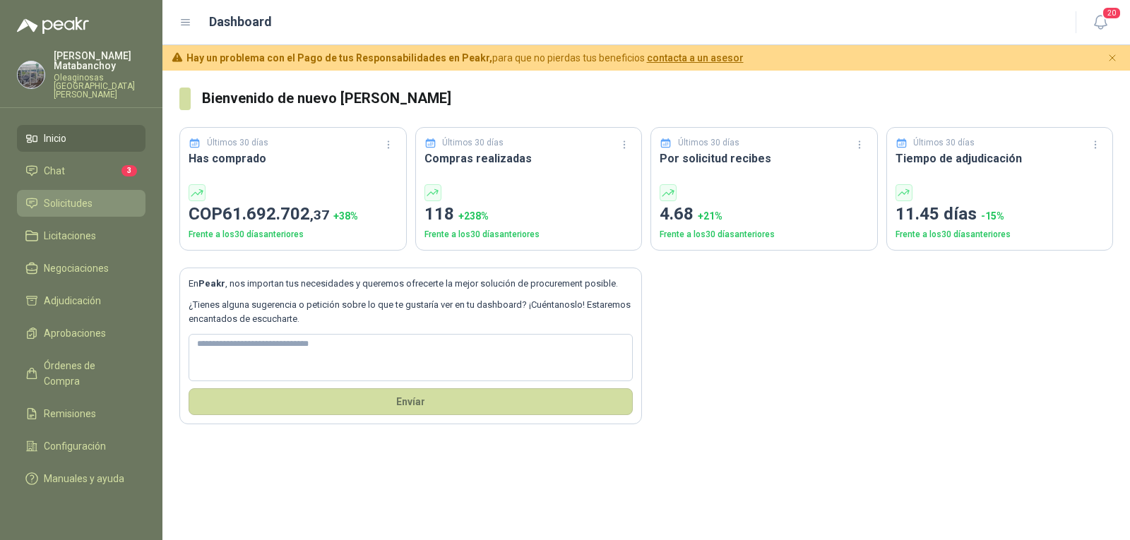
click at [57, 196] on span "Solicitudes" at bounding box center [68, 204] width 49 height 16
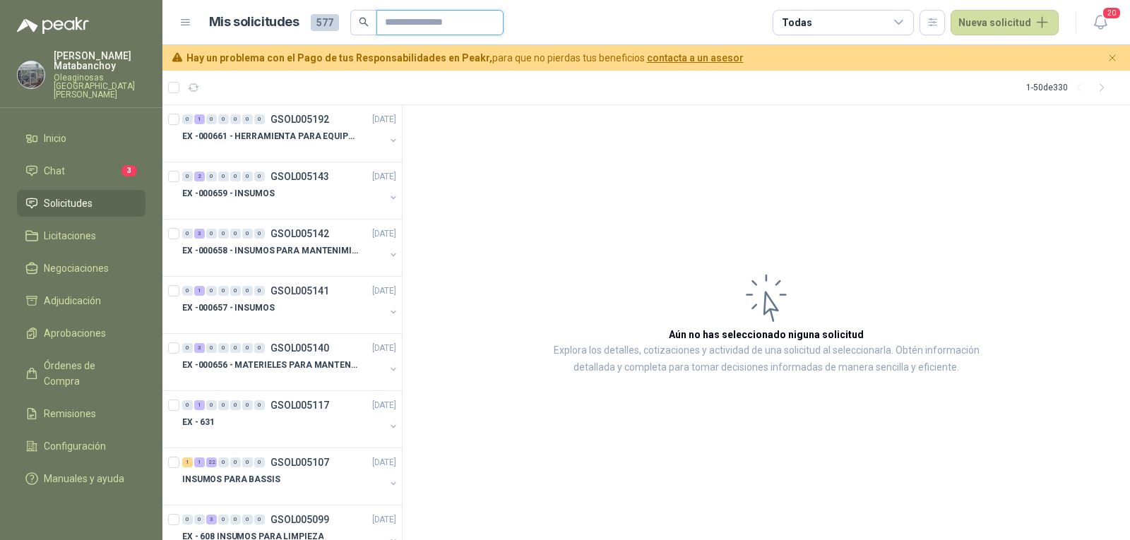
click at [411, 13] on input "text" at bounding box center [434, 23] width 99 height 24
type input "*****"
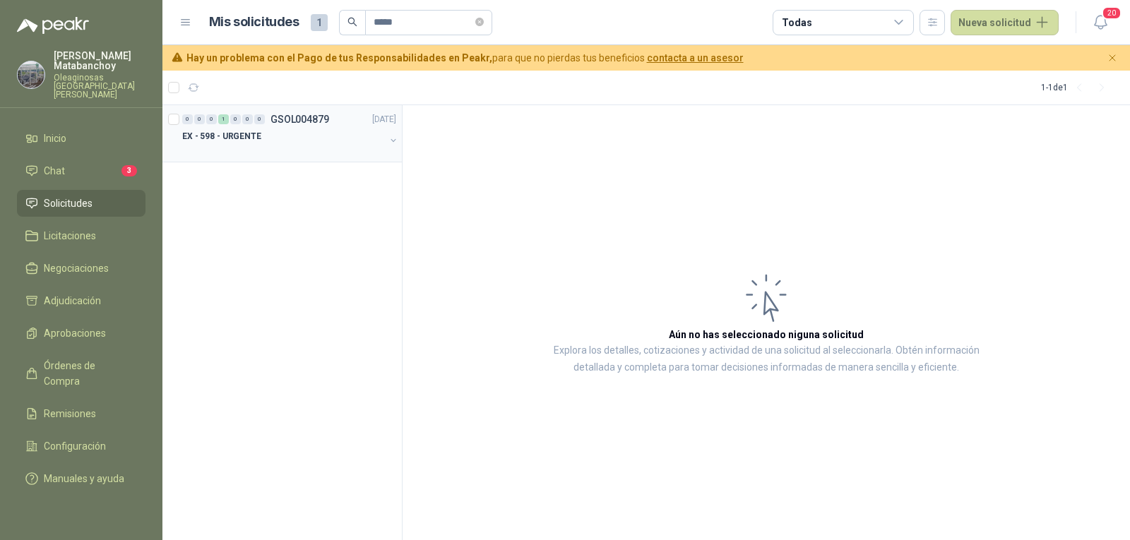
click at [206, 133] on p "EX - 598 - URGENTE" at bounding box center [221, 136] width 79 height 13
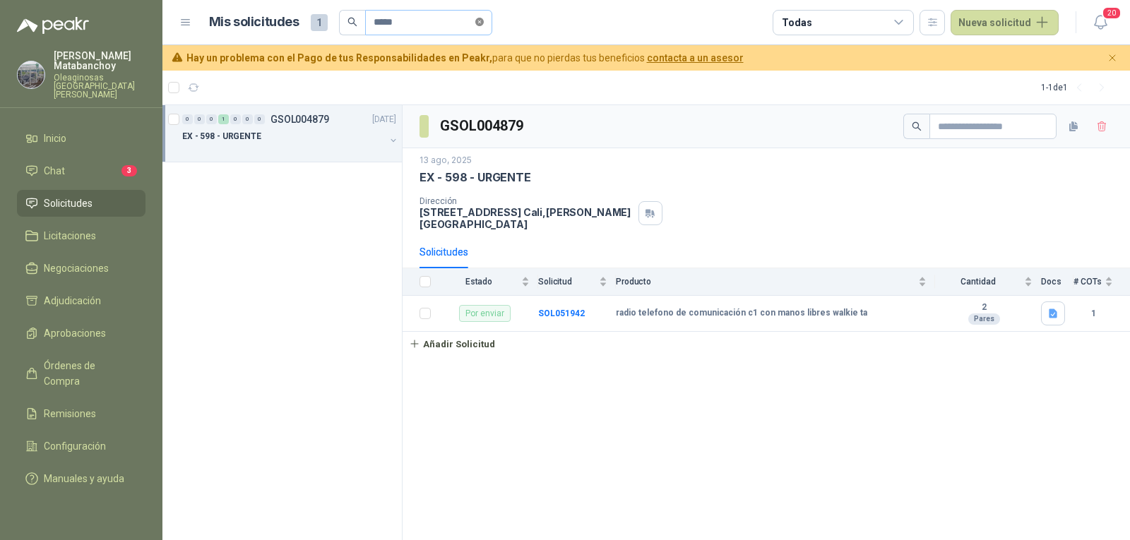
click at [484, 23] on icon "close-circle" at bounding box center [479, 22] width 8 height 8
click at [550, 309] on b "SOL051942" at bounding box center [561, 314] width 47 height 10
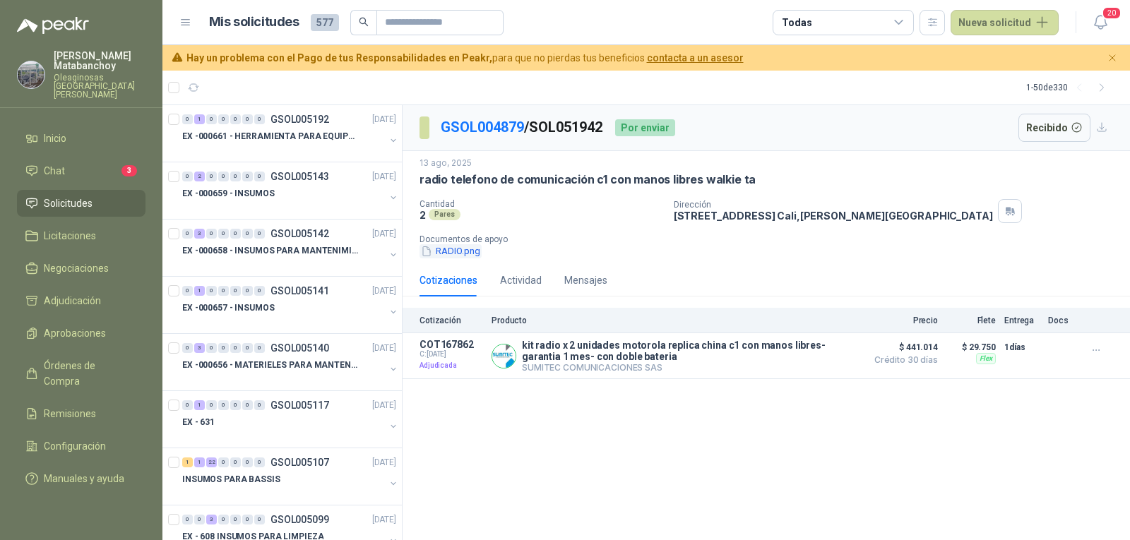
click at [458, 248] on button "RADIO.png" at bounding box center [450, 251] width 62 height 15
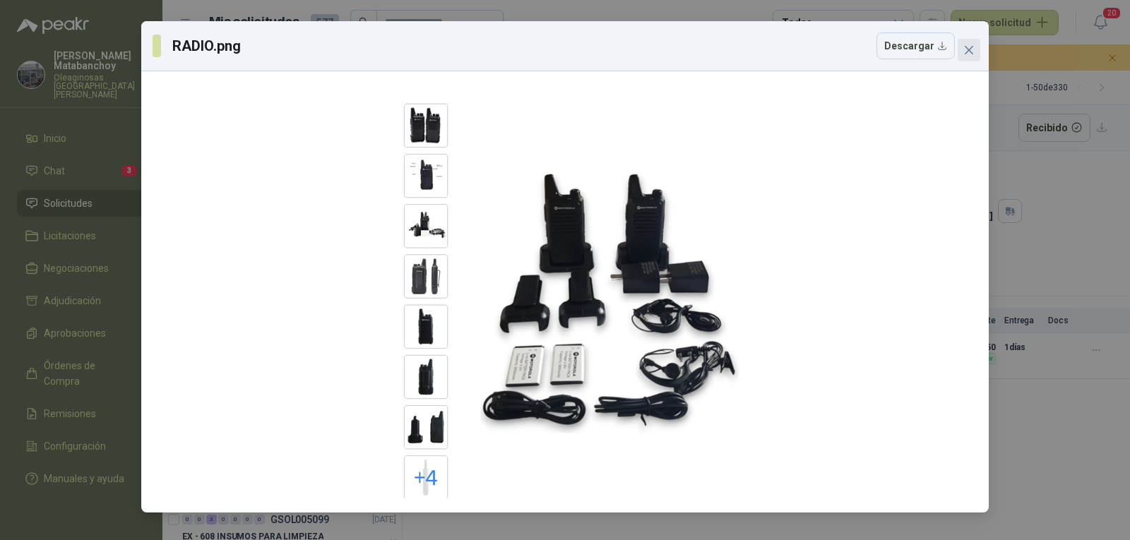
click at [961, 47] on span "Close" at bounding box center [968, 49] width 23 height 11
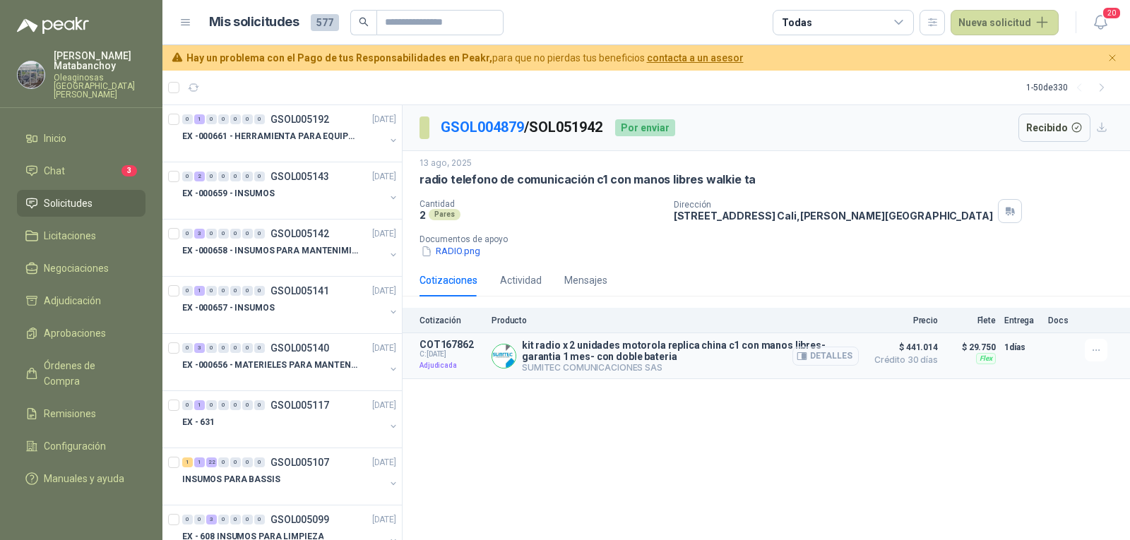
click at [815, 357] on button "Detalles" at bounding box center [825, 356] width 66 height 19
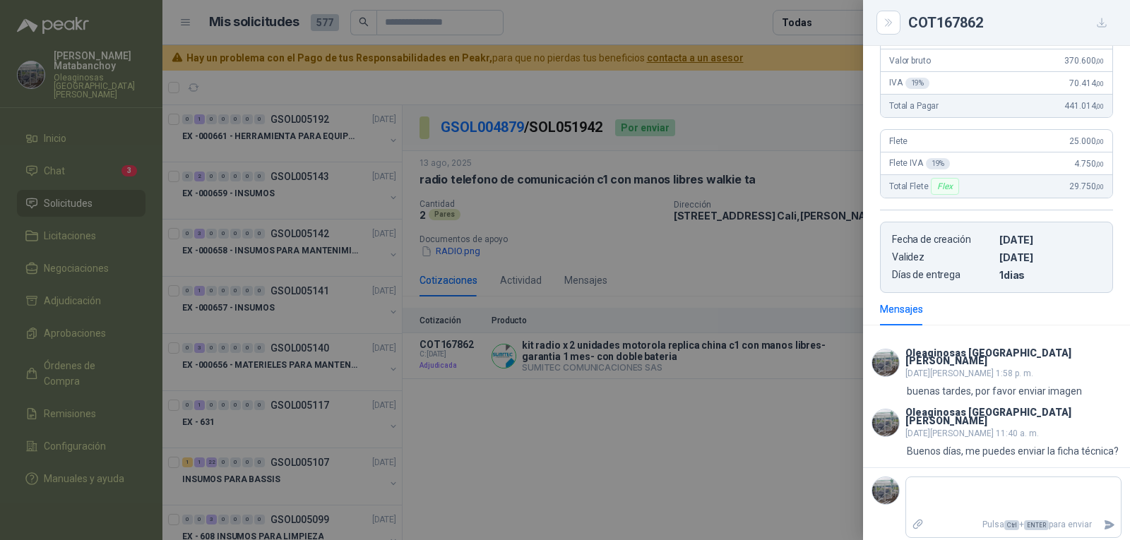
scroll to position [212, 0]
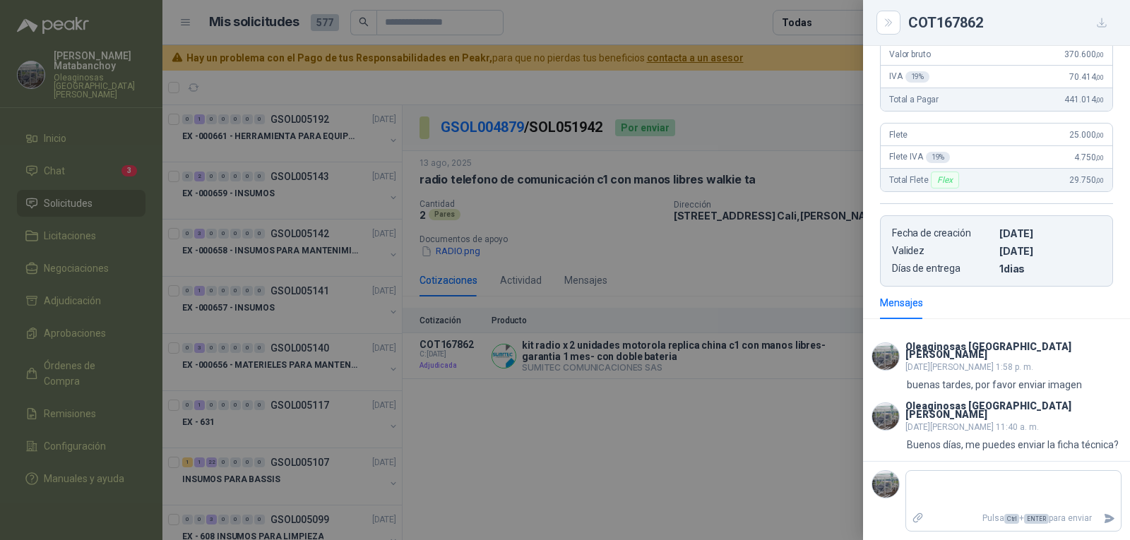
click at [755, 304] on div at bounding box center [565, 270] width 1130 height 540
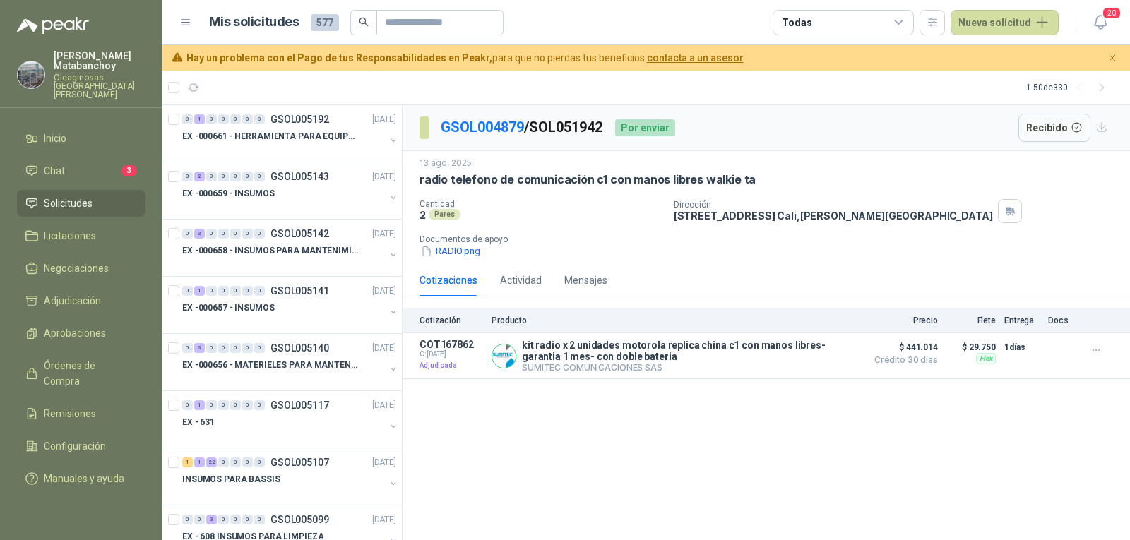
click at [743, 208] on p "Dirección" at bounding box center [833, 205] width 319 height 10
click at [742, 216] on p "CALLE 4 No.27 -79 Cali , Valle del Cauca" at bounding box center [833, 216] width 319 height 12
copy div "CALLE 4 No.27 -79 Cali , Valle del Cauca"
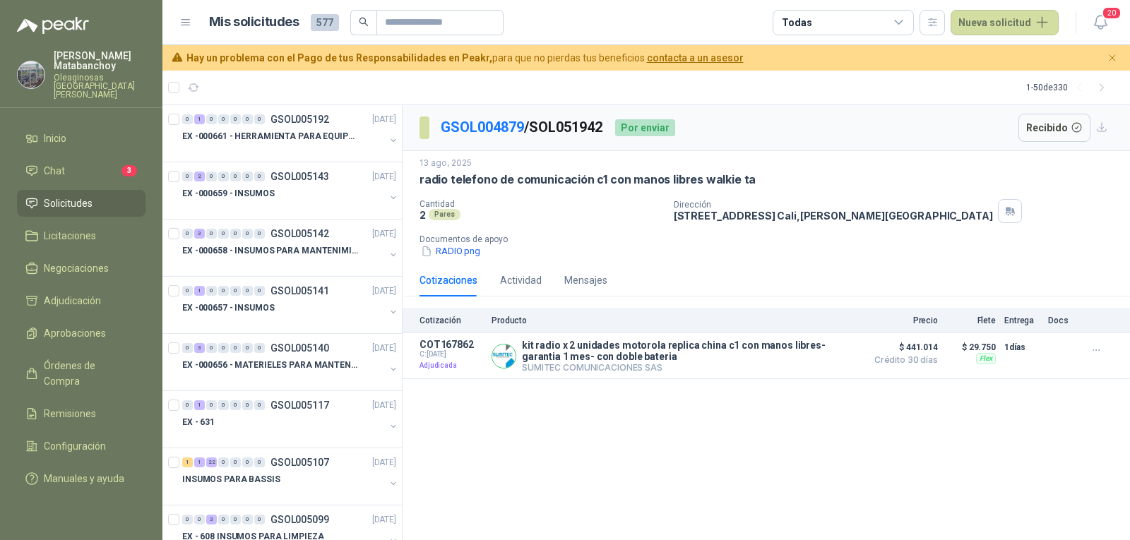
click at [724, 243] on p "Documentos de apoyo" at bounding box center [771, 239] width 705 height 10
